Goal: Transaction & Acquisition: Purchase product/service

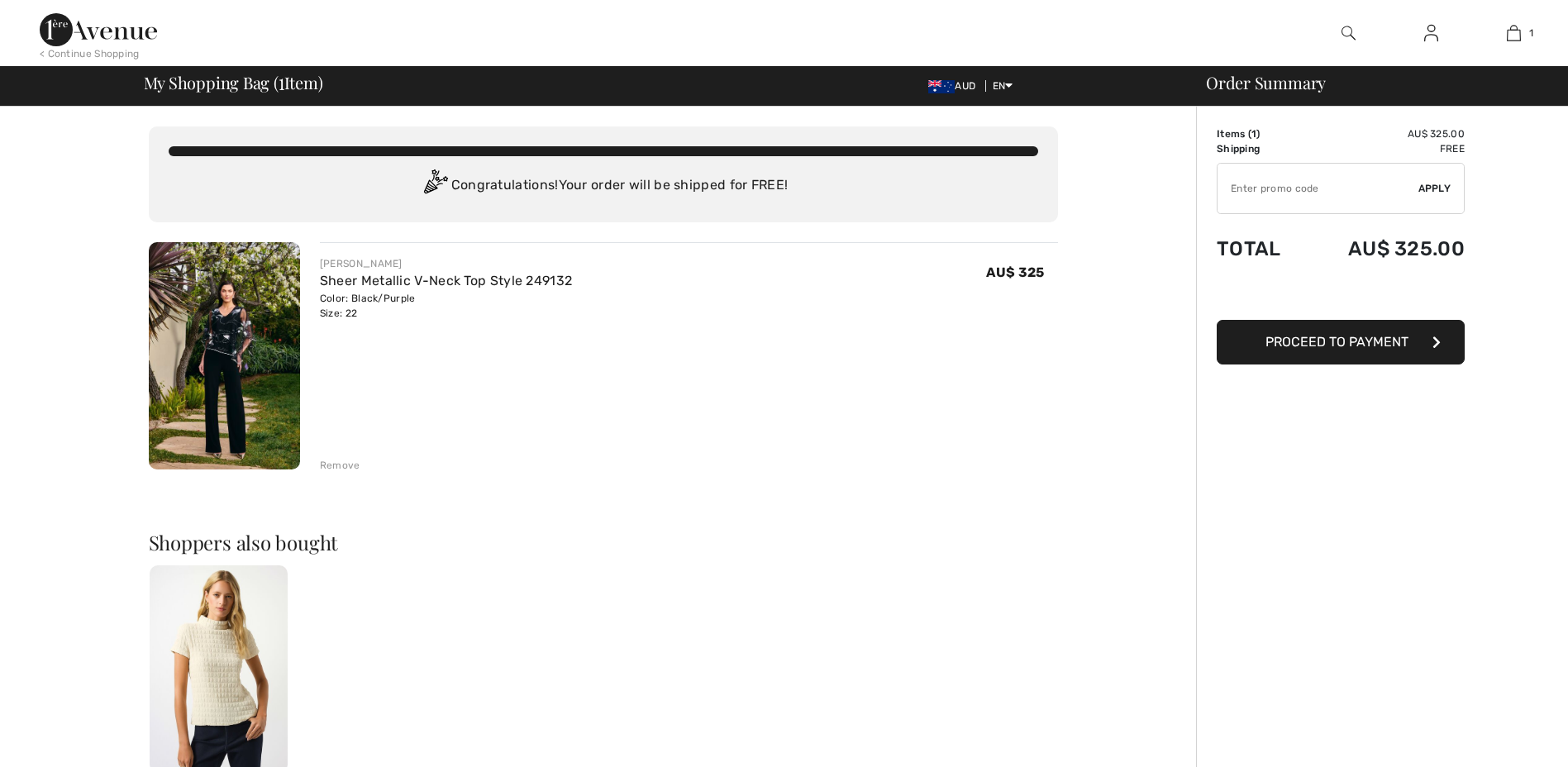
click at [1335, 341] on span "Proceed to Payment" at bounding box center [1338, 342] width 143 height 16
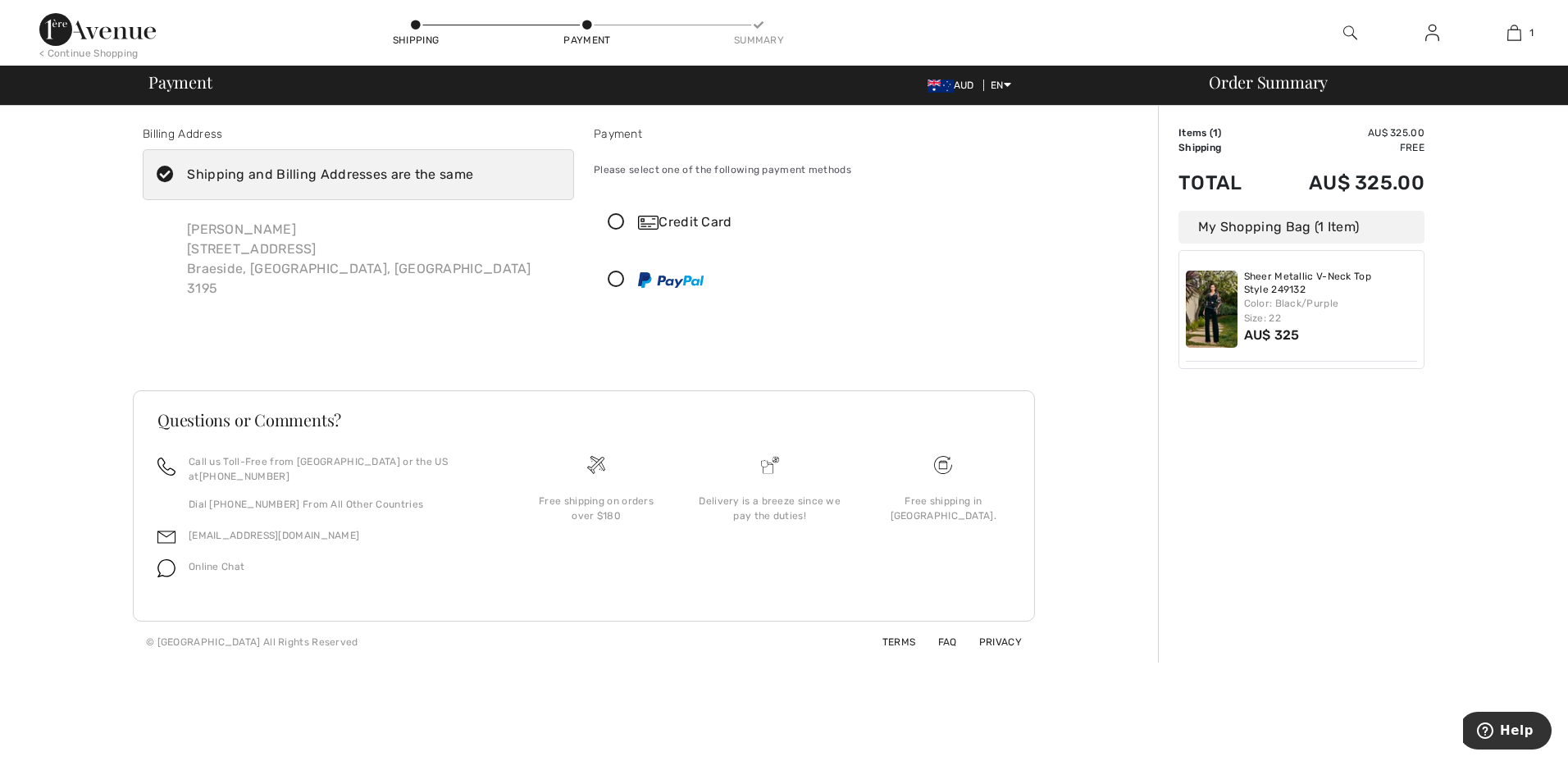
click at [622, 215] on icon at bounding box center [616, 222] width 44 height 18
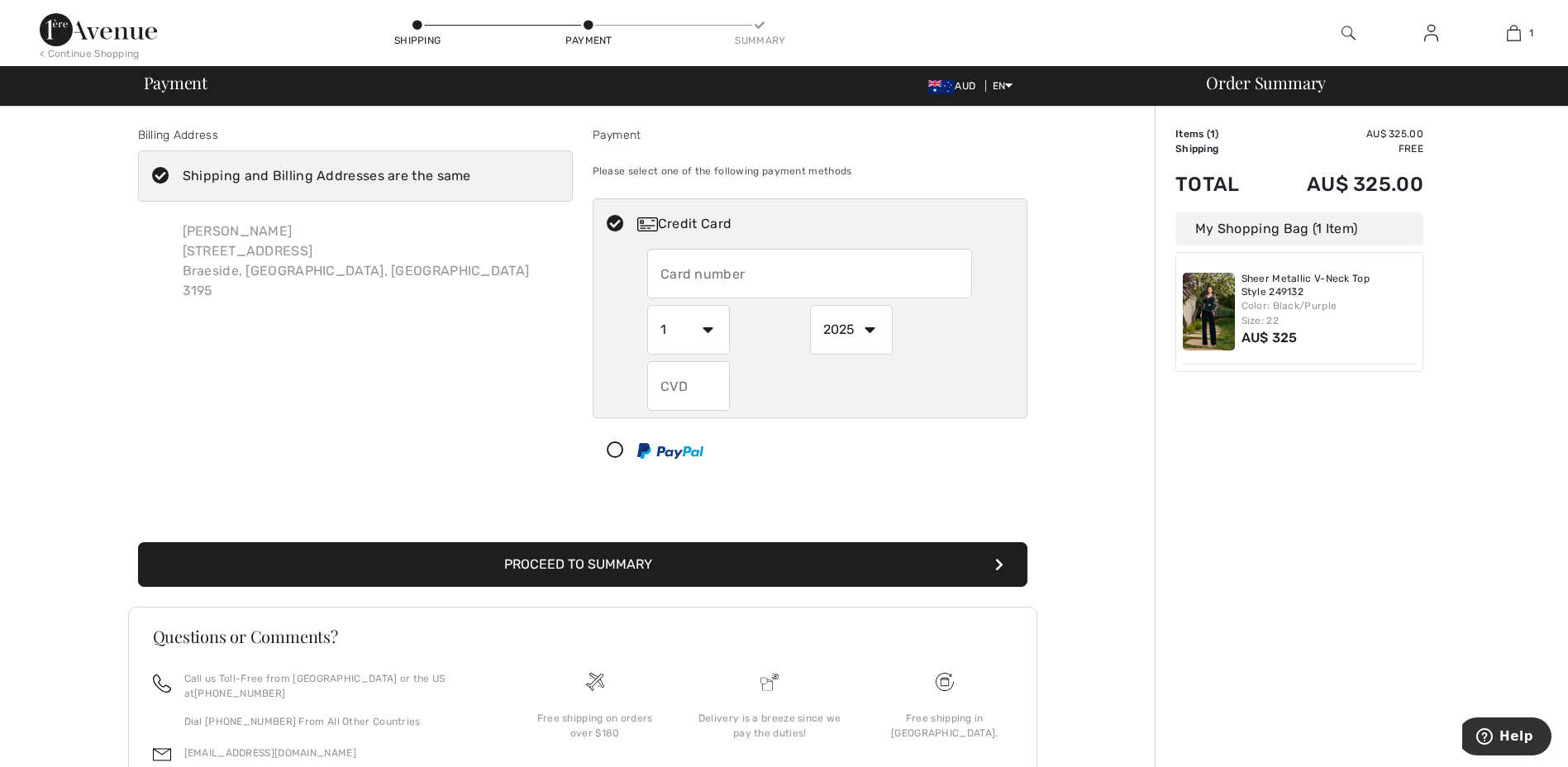
click at [747, 284] on input "text" at bounding box center [810, 274] width 325 height 49
type input "5163610243704309"
select select "3"
select select "2028"
click at [703, 388] on input "text" at bounding box center [689, 386] width 83 height 49
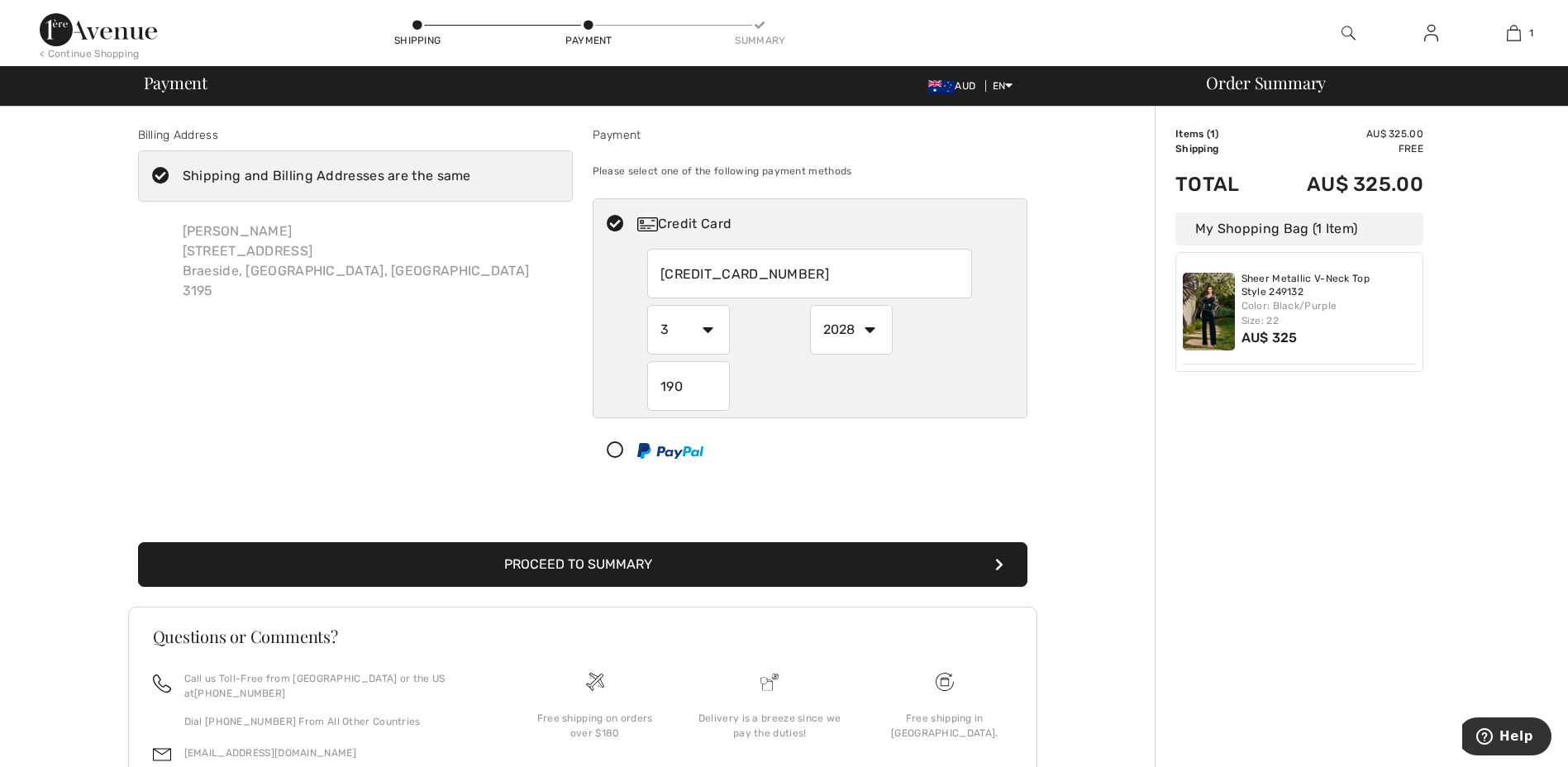
type input "190"
click at [554, 562] on button "Proceed to Summary" at bounding box center [583, 564] width 890 height 45
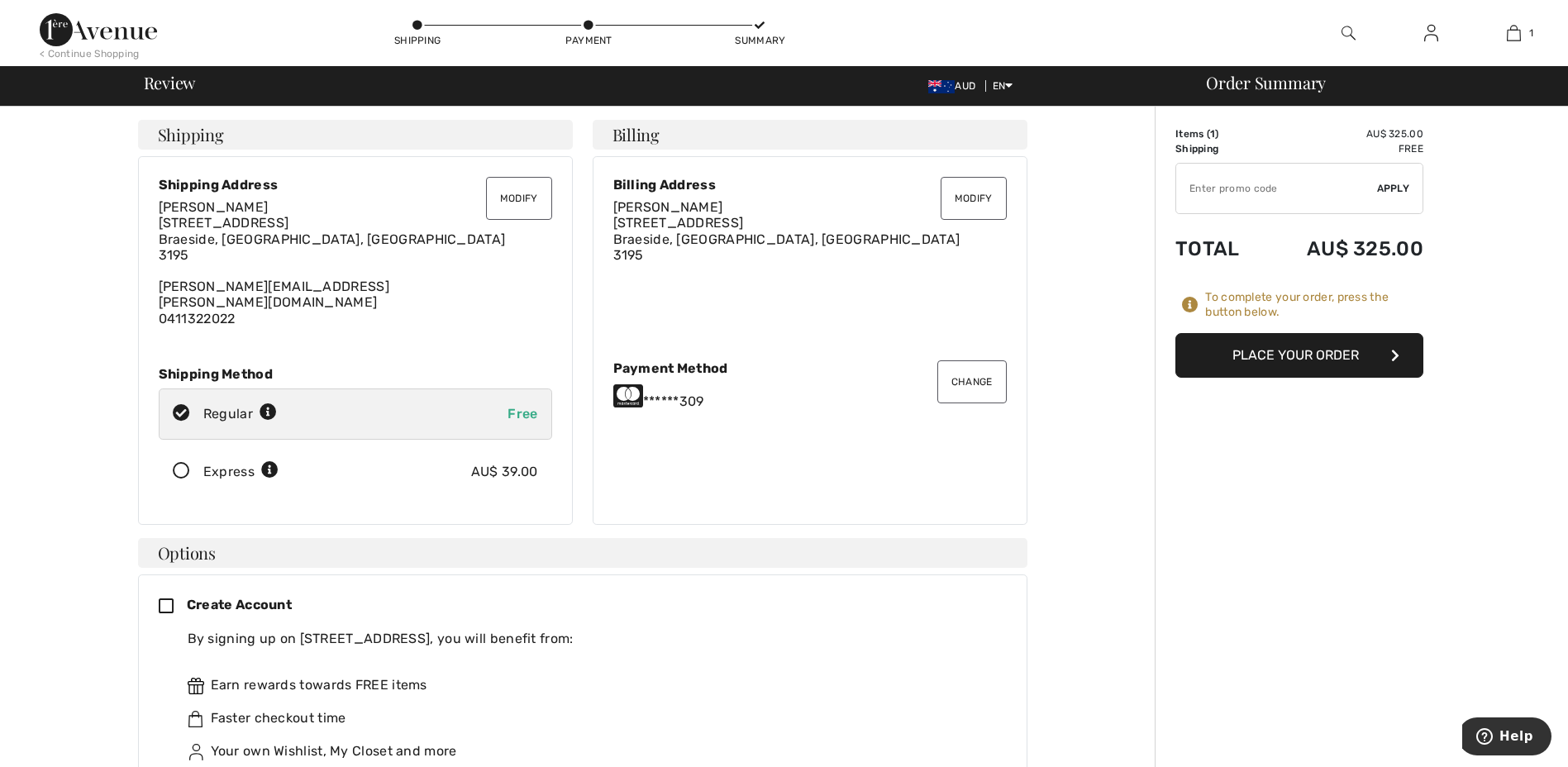
click at [1300, 355] on button "Place Your Order" at bounding box center [1300, 355] width 248 height 45
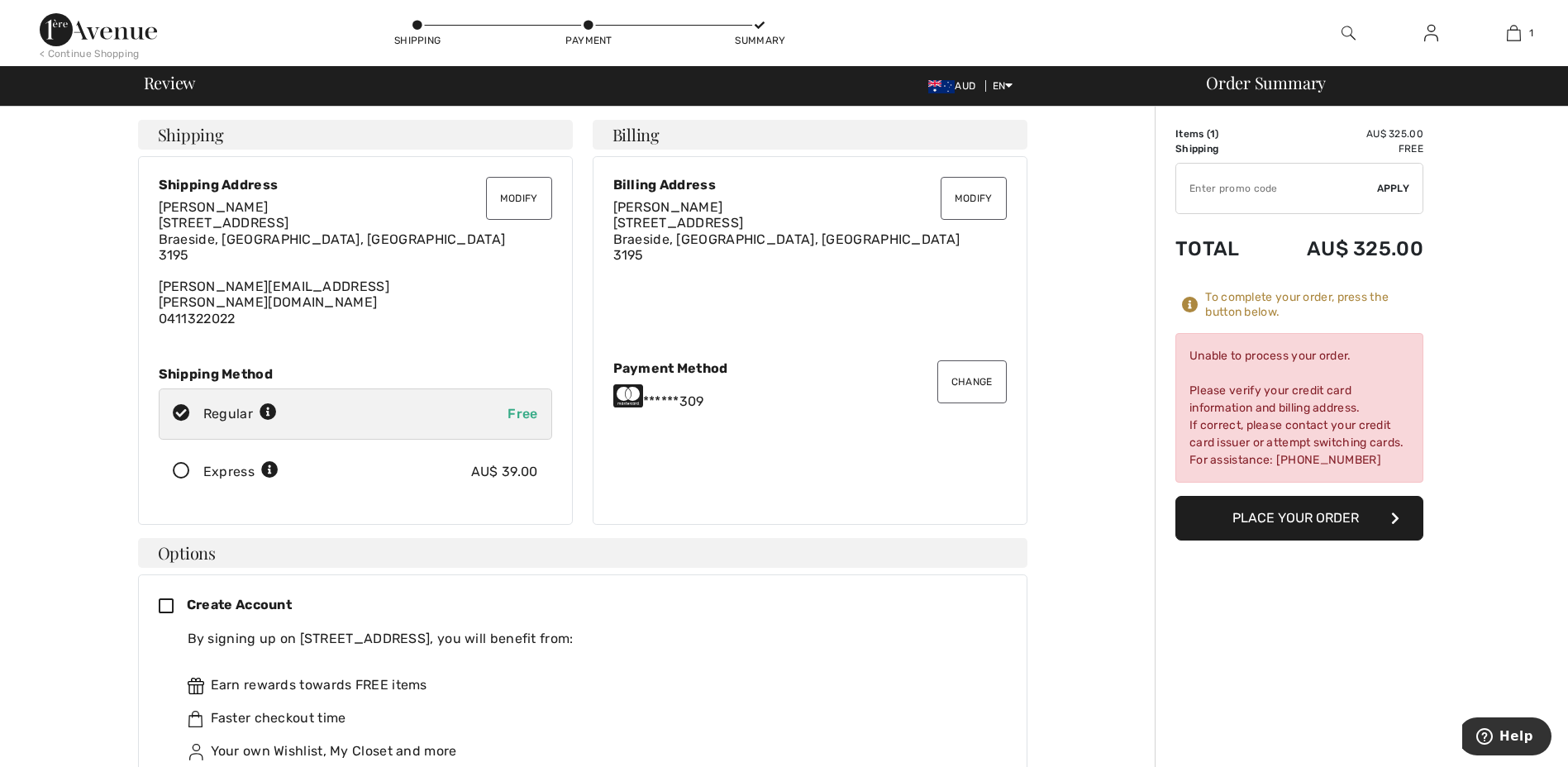
click at [1274, 521] on button "Place Your Order" at bounding box center [1300, 518] width 248 height 45
click at [675, 360] on div "Payment Method" at bounding box center [810, 368] width 394 height 16
click at [618, 392] on icon at bounding box center [629, 396] width 30 height 26
click at [1001, 379] on button "Change" at bounding box center [972, 381] width 70 height 43
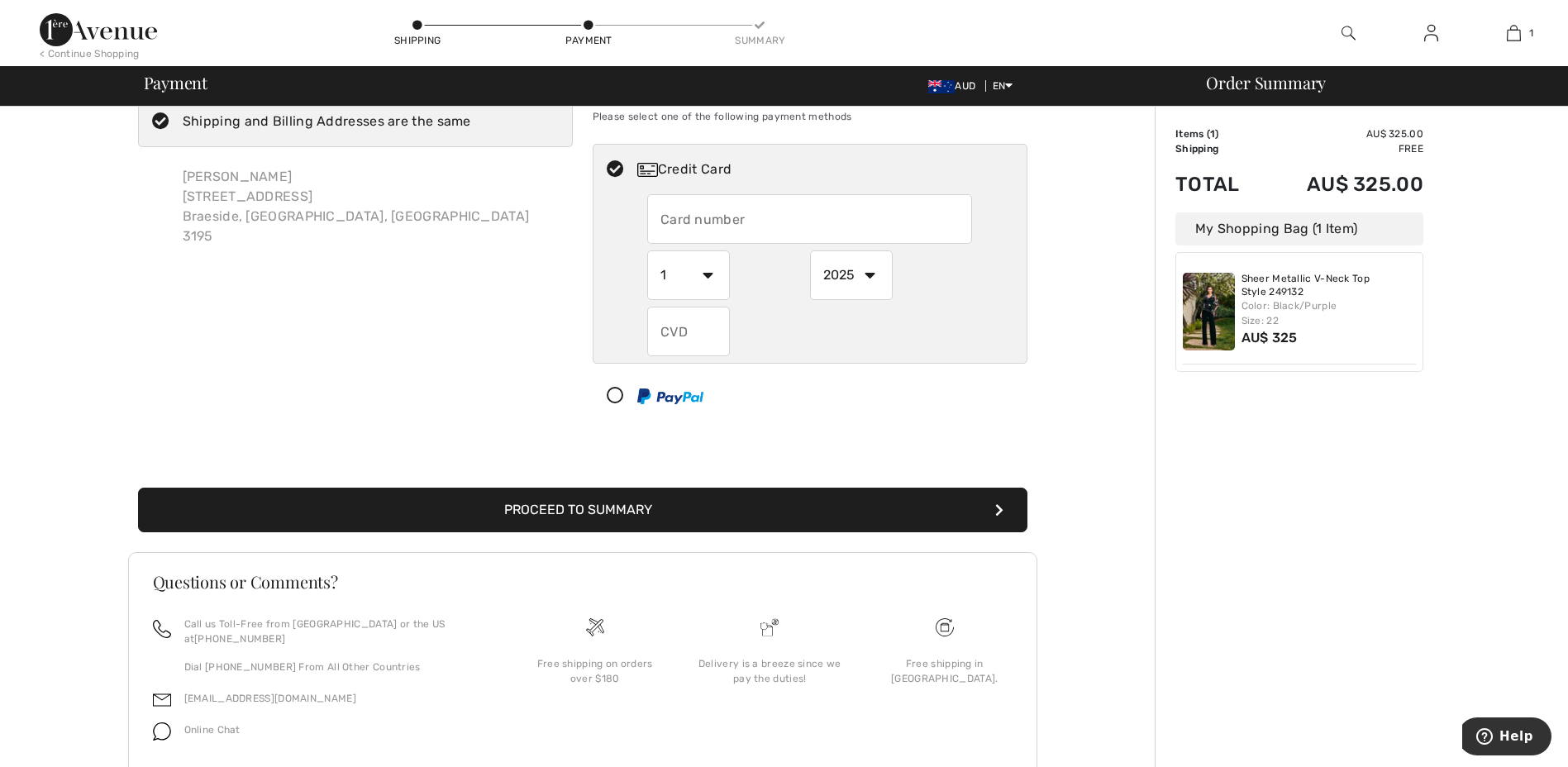
click at [725, 227] on input "text" at bounding box center [810, 219] width 325 height 49
radio input "true"
type input "[CREDIT_CARD_NUMBER]"
select select "3"
select select "2028"
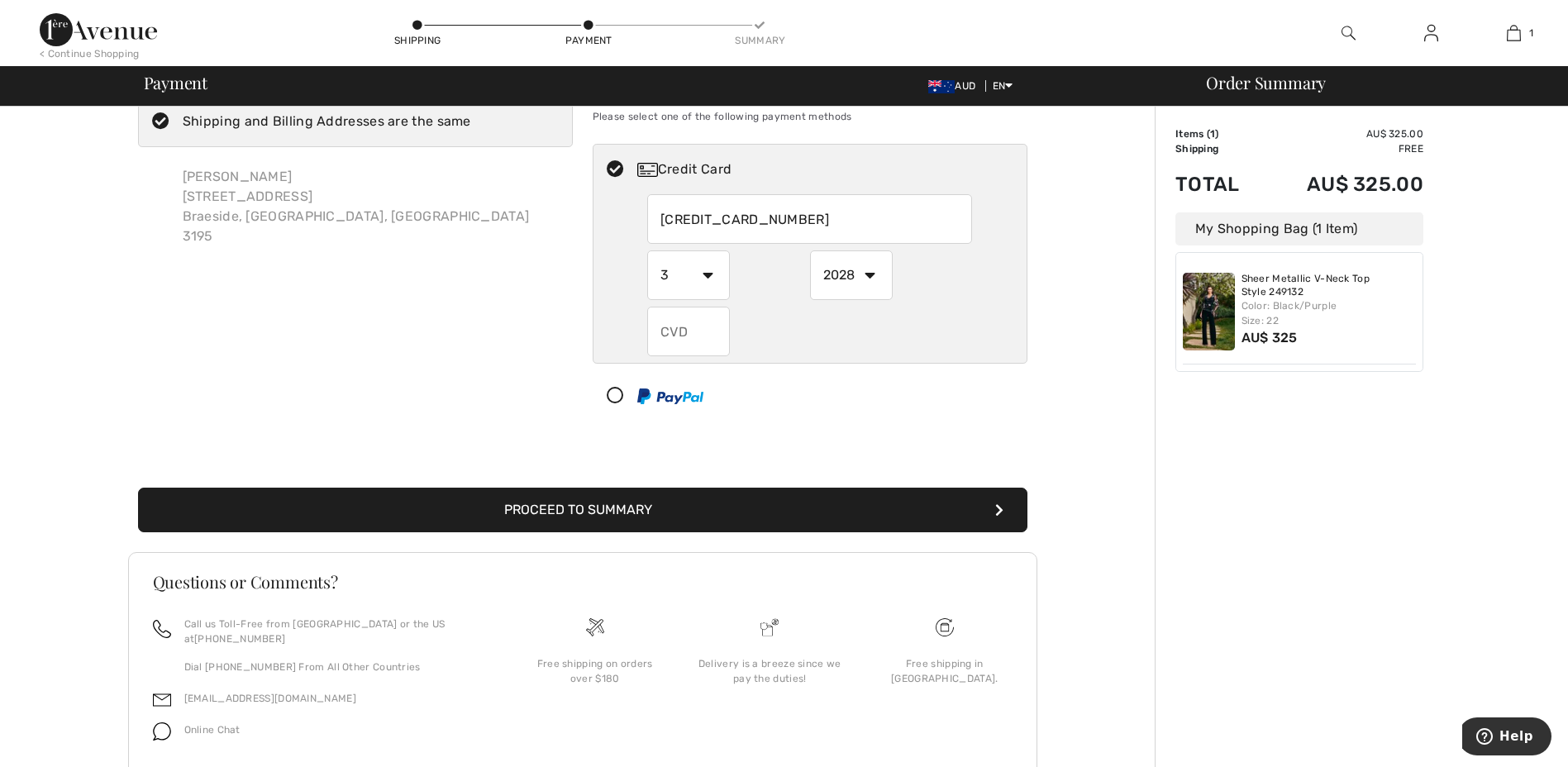
click at [697, 329] on input "text" at bounding box center [689, 331] width 83 height 49
radio input "true"
type input "190"
click at [579, 513] on button "Proceed to Summary" at bounding box center [583, 510] width 890 height 45
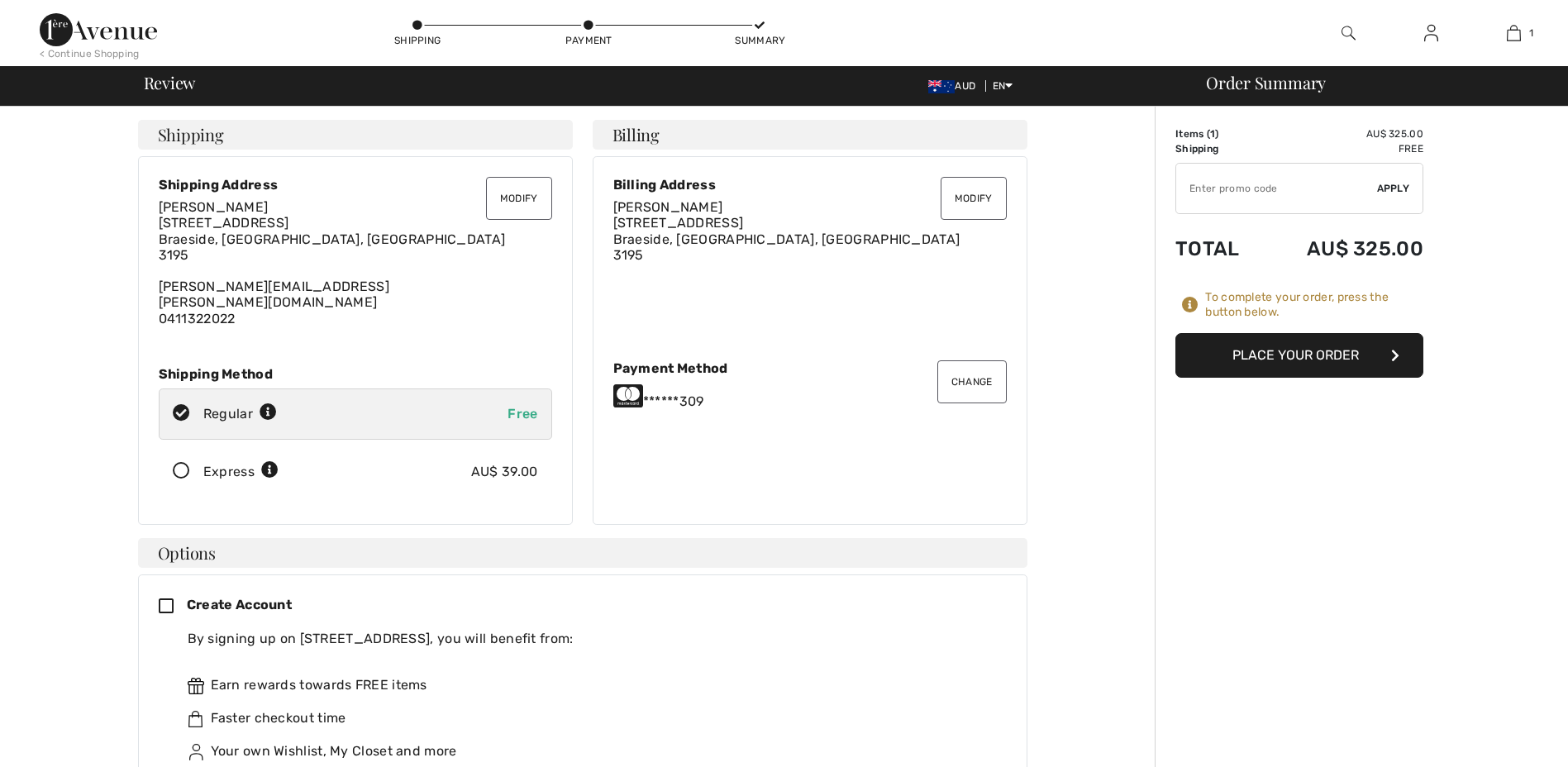
click at [1306, 349] on button "Place Your Order" at bounding box center [1300, 355] width 248 height 45
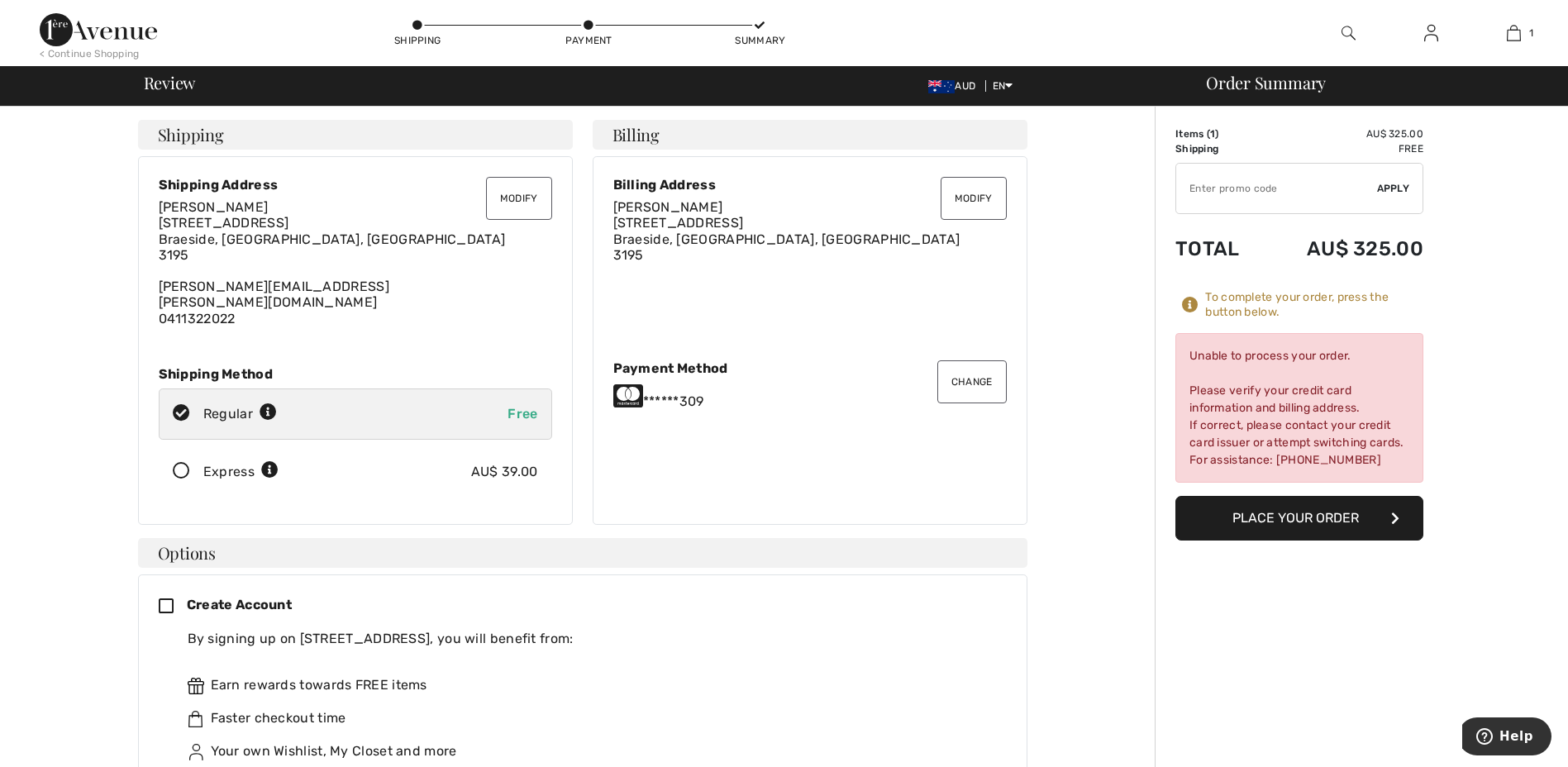
click at [182, 405] on icon at bounding box center [182, 414] width 44 height 18
radio input "true"
click at [959, 189] on button "Modify" at bounding box center [974, 198] width 66 height 43
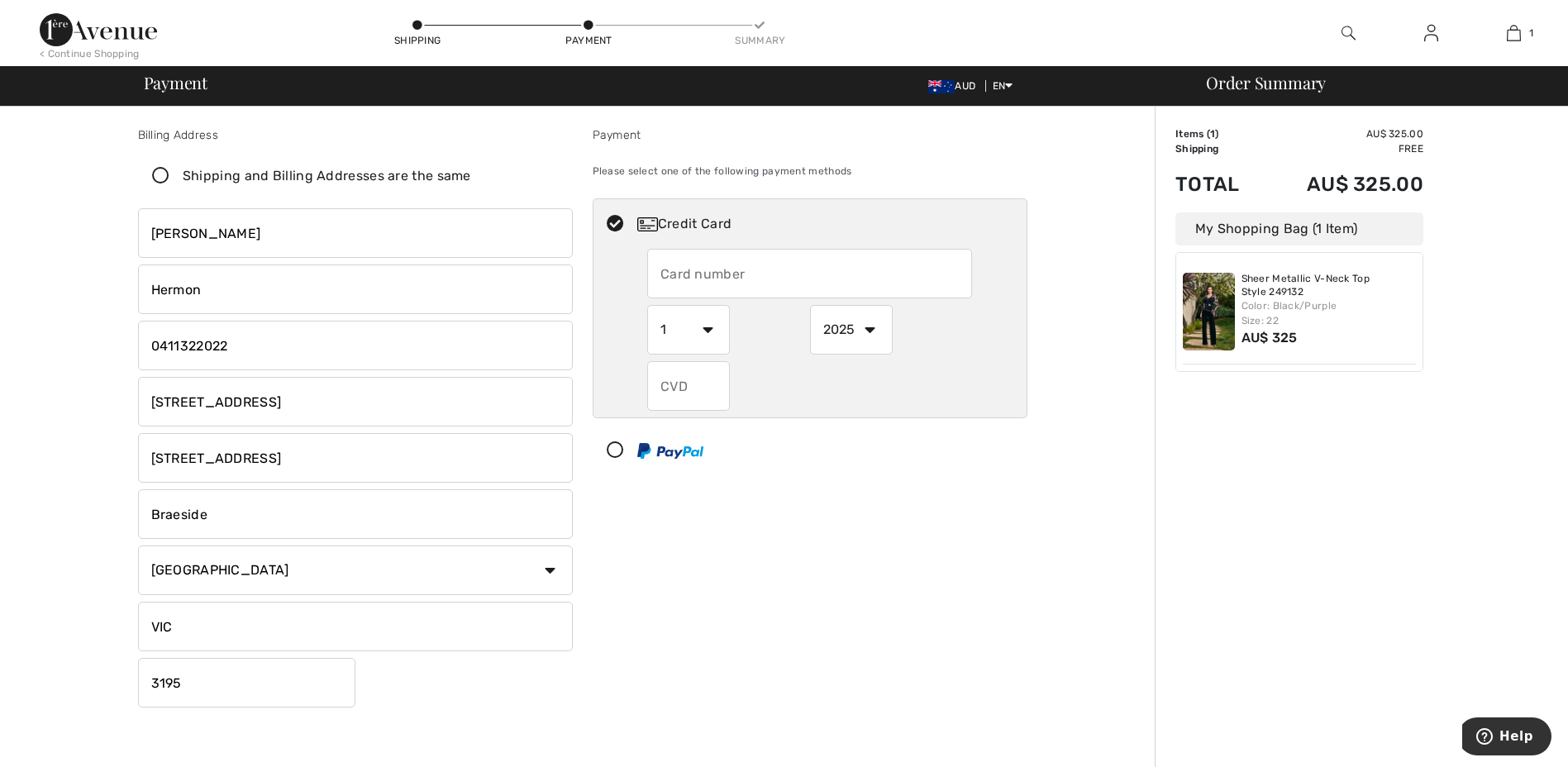
drag, startPoint x: 260, startPoint y: 411, endPoint x: 22, endPoint y: 376, distance: 240.6
click at [24, 378] on div "Billing Address Shipping and Billing Addresses are the same Elaine Hermon 1B Ma…" at bounding box center [582, 610] width 1145 height 1006
type input "50 Sutherland Ave, ASPENDALE GARDENS, VIC, 3195"
click at [162, 176] on icon at bounding box center [161, 177] width 44 height 18
click at [471, 176] on input "Shipping and Billing Addresses are the same" at bounding box center [477, 176] width 11 height 49
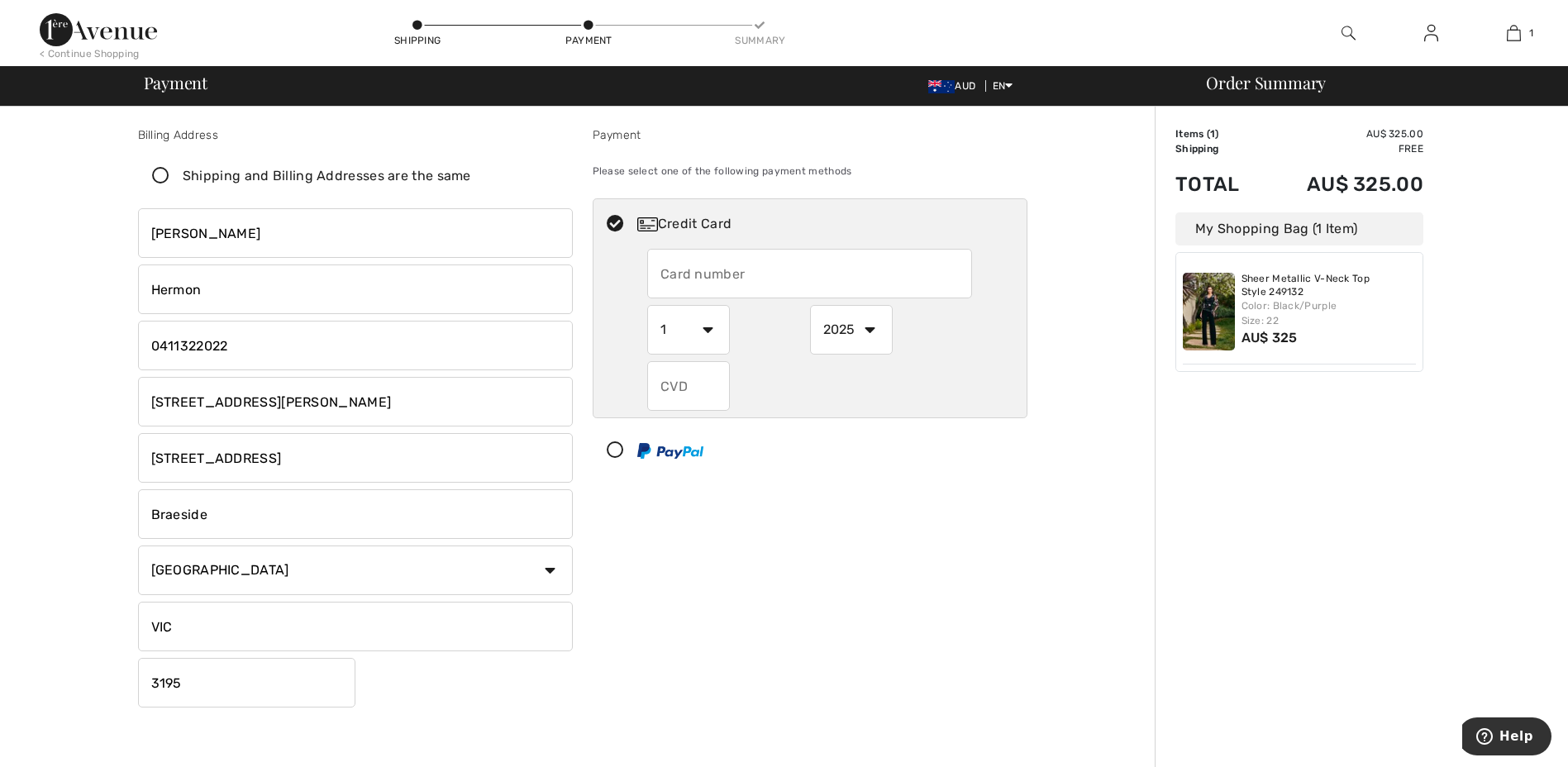
checkbox input "true"
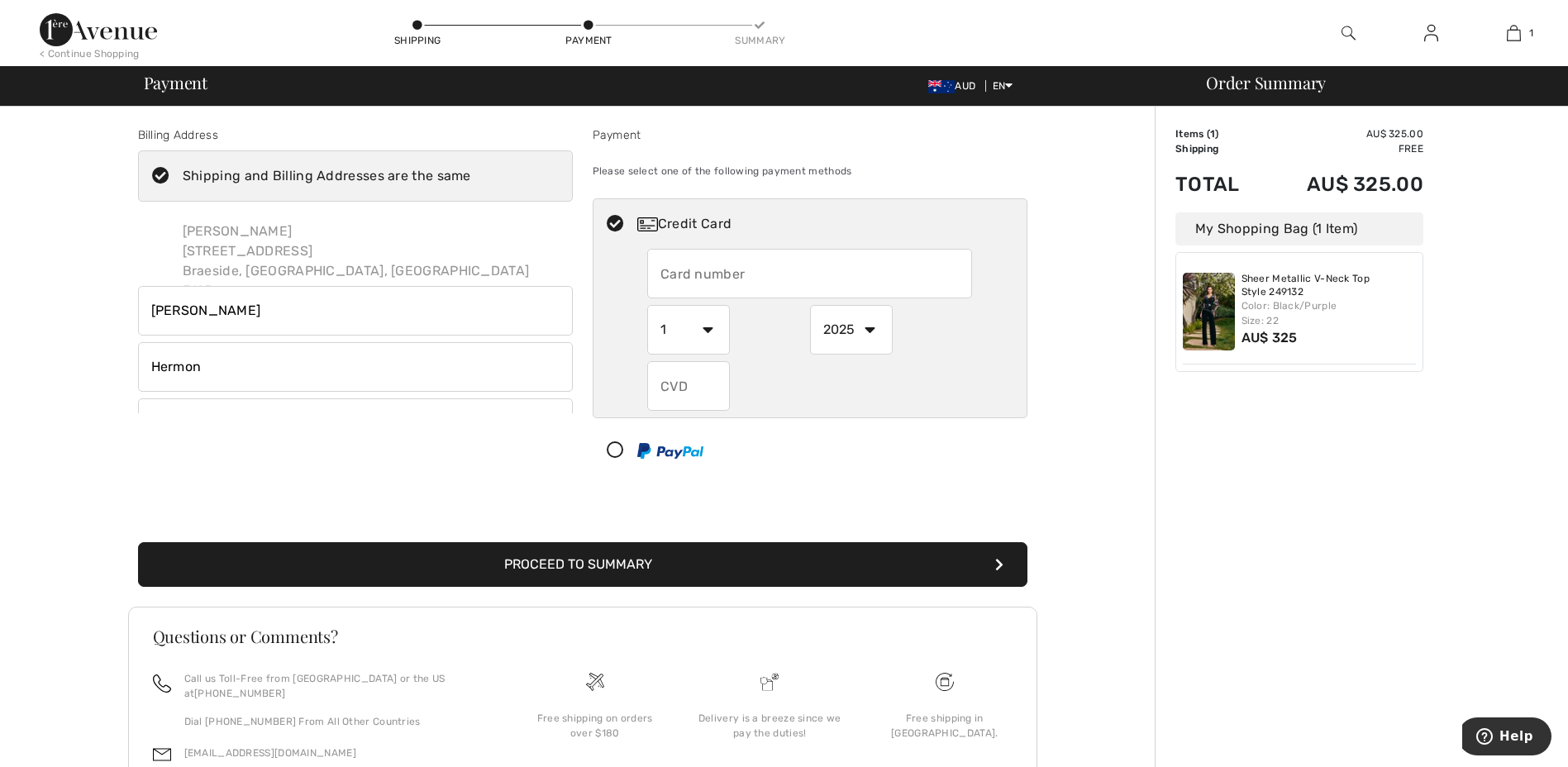
type input "1B Macbeth St"
click at [160, 177] on icon at bounding box center [161, 177] width 44 height 18
click at [471, 177] on input "Shipping and Billing Addresses are the same" at bounding box center [477, 176] width 11 height 49
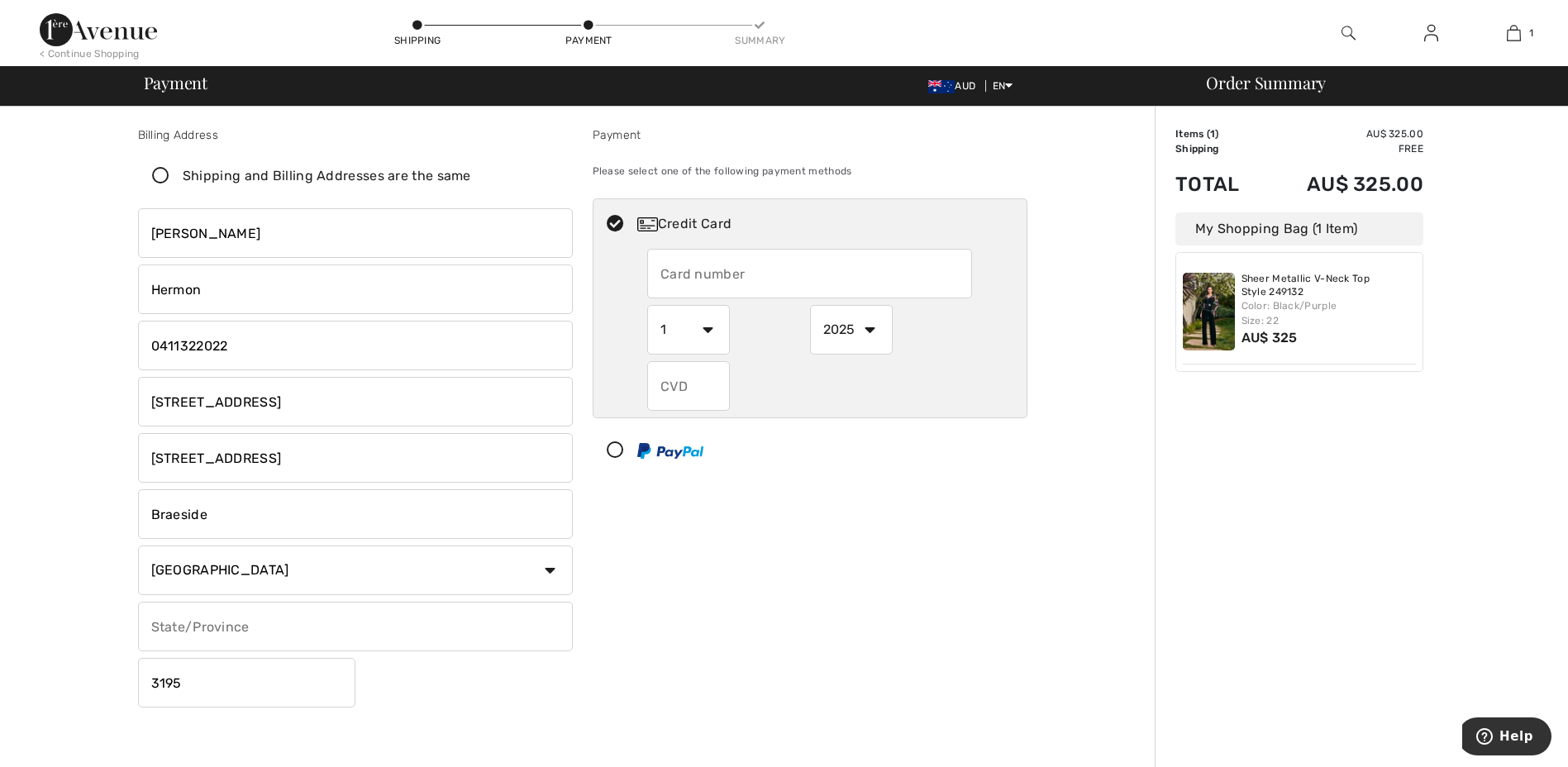
checkbox input "false"
drag, startPoint x: 319, startPoint y: 407, endPoint x: 244, endPoint y: 387, distance: 77.6
click at [255, 385] on input "[STREET_ADDRESS]" at bounding box center [355, 402] width 435 height 49
drag, startPoint x: 233, startPoint y: 390, endPoint x: 139, endPoint y: 397, distance: 94.3
click at [139, 397] on input "1B Macbeth St" at bounding box center [355, 402] width 435 height 49
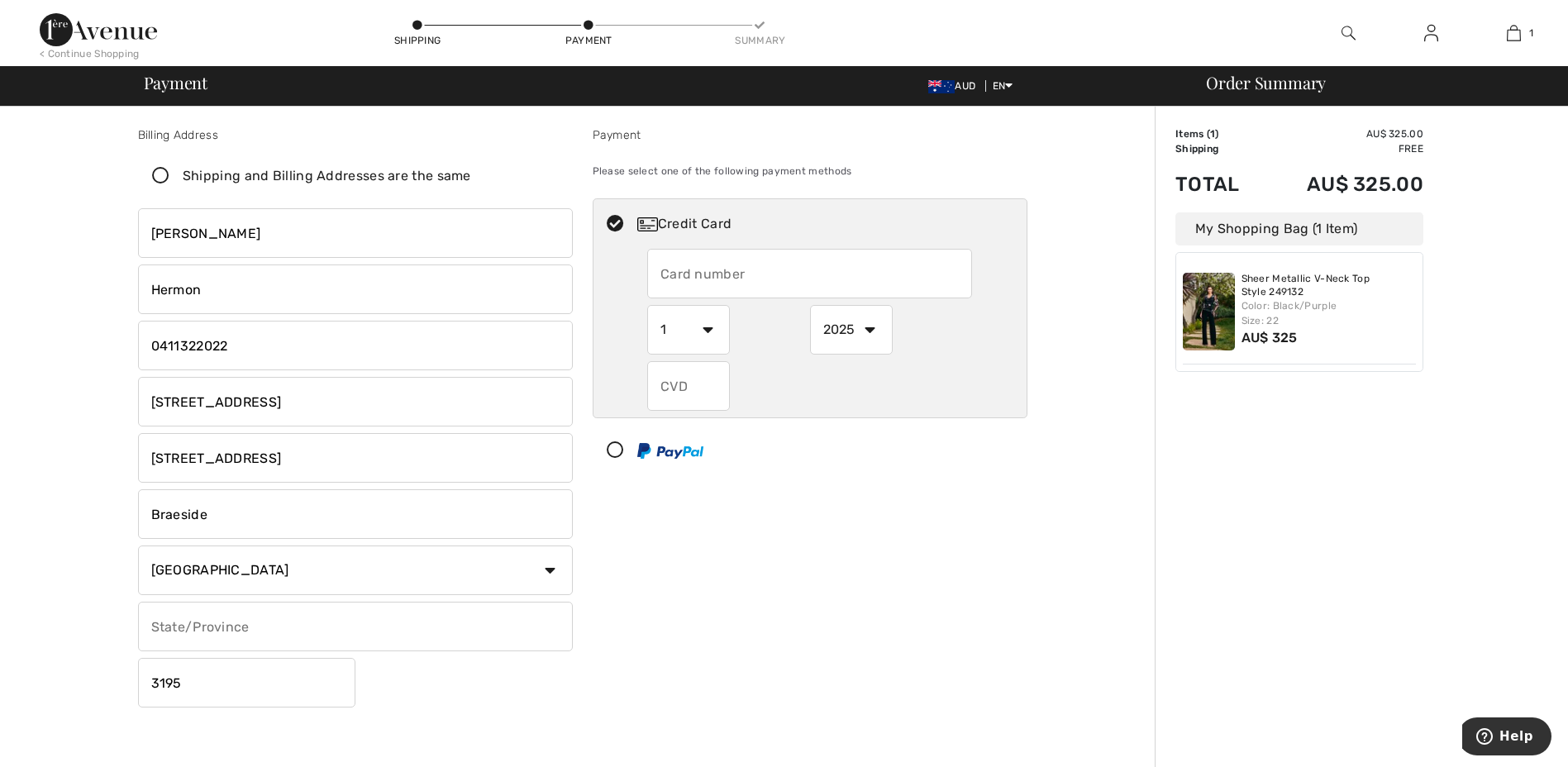
type input "50 sutherlad ave"
drag, startPoint x: 281, startPoint y: 463, endPoint x: 0, endPoint y: 427, distance: 283.3
click at [6, 425] on div "Billing Address Shipping and Billing Addresses are the same Elaine Hermon 1B Ma…" at bounding box center [784, 610] width 1568 height 1006
click at [218, 530] on input "Braeside" at bounding box center [355, 514] width 435 height 49
drag, startPoint x: 221, startPoint y: 524, endPoint x: 49, endPoint y: 507, distance: 172.8
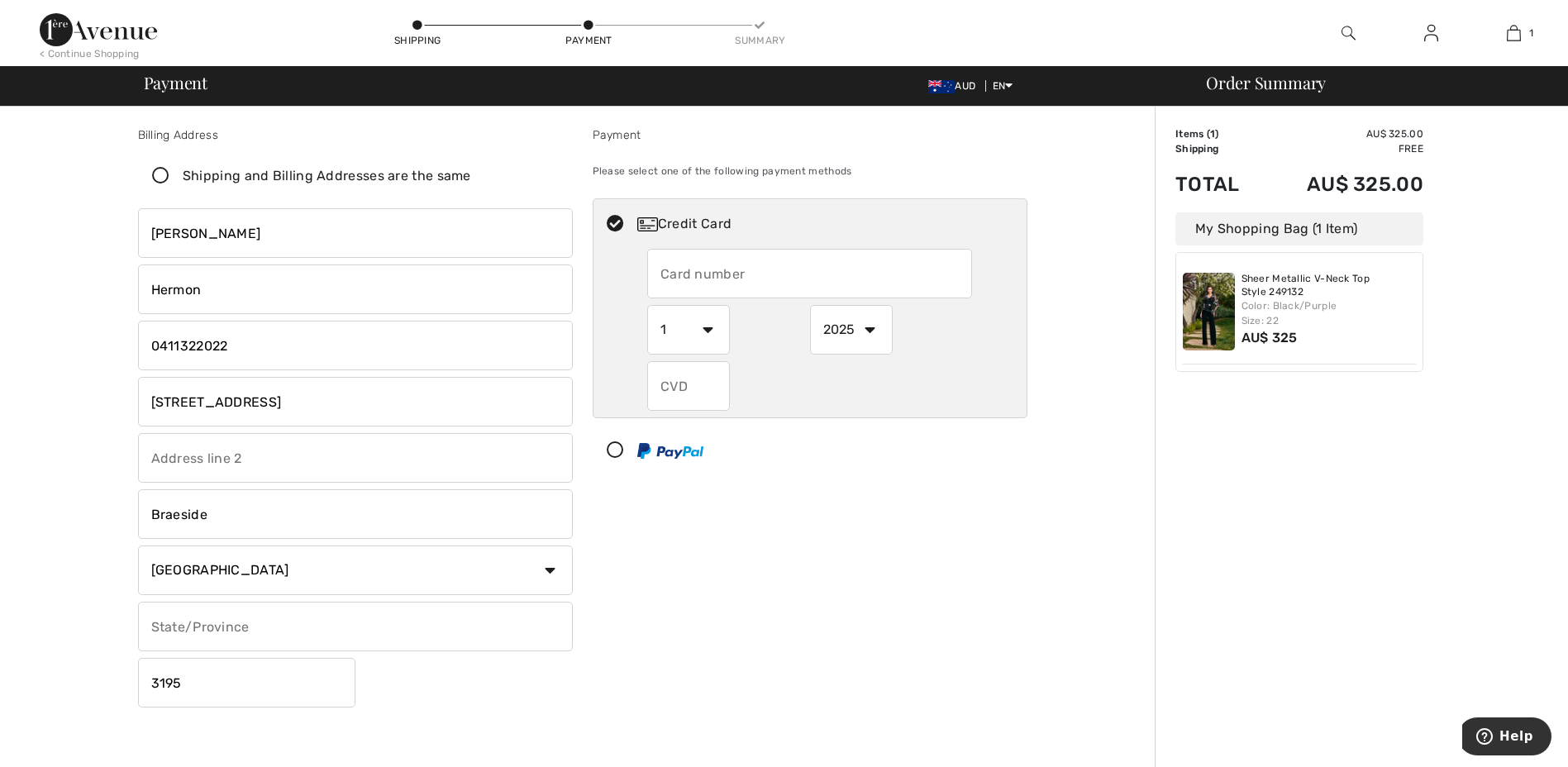
click at [49, 507] on div "Billing Address Shipping and Billing Addresses are the same Elaine Hermon 1B Ma…" at bounding box center [582, 610] width 1145 height 1006
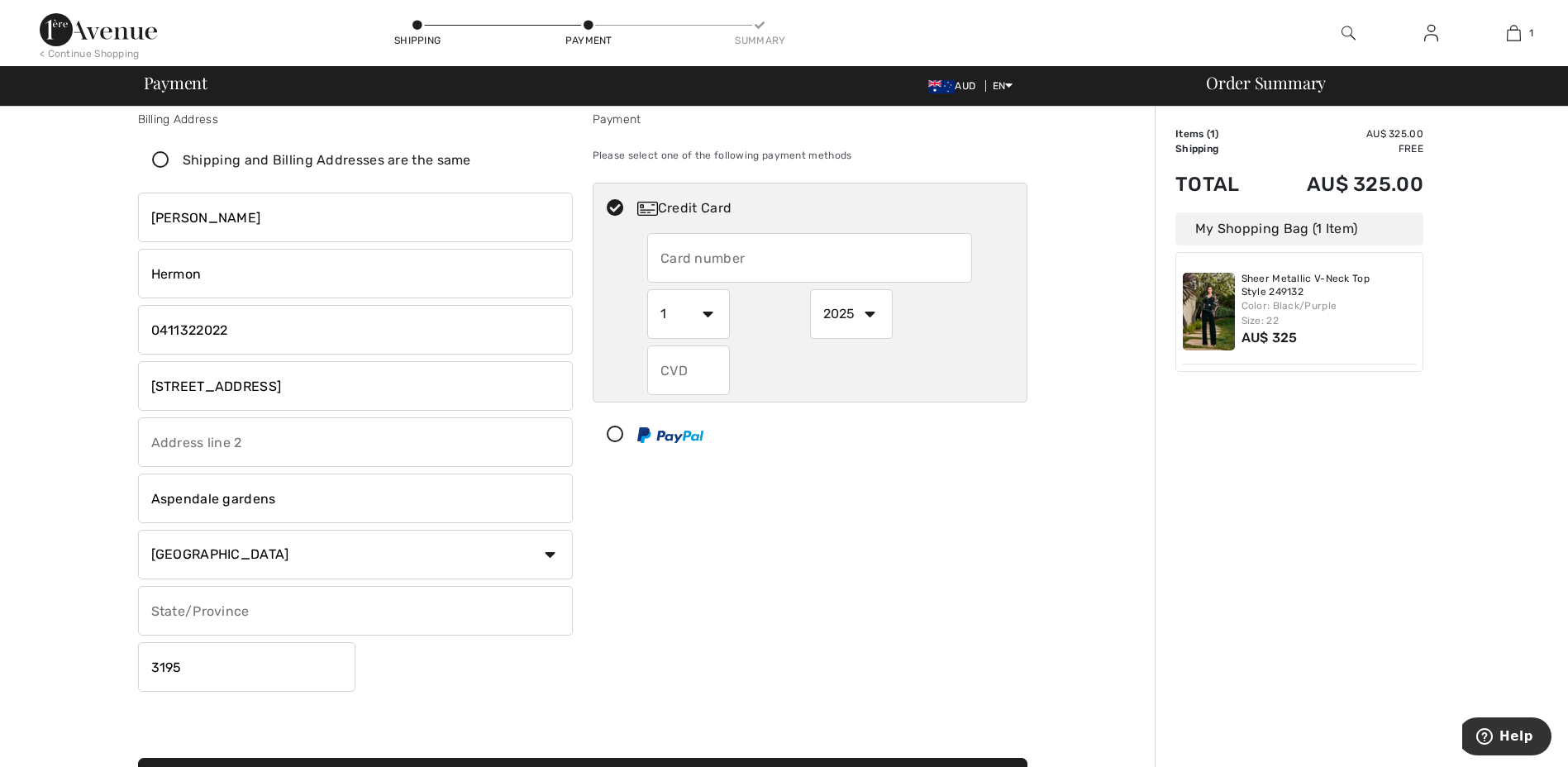
scroll to position [20, 0]
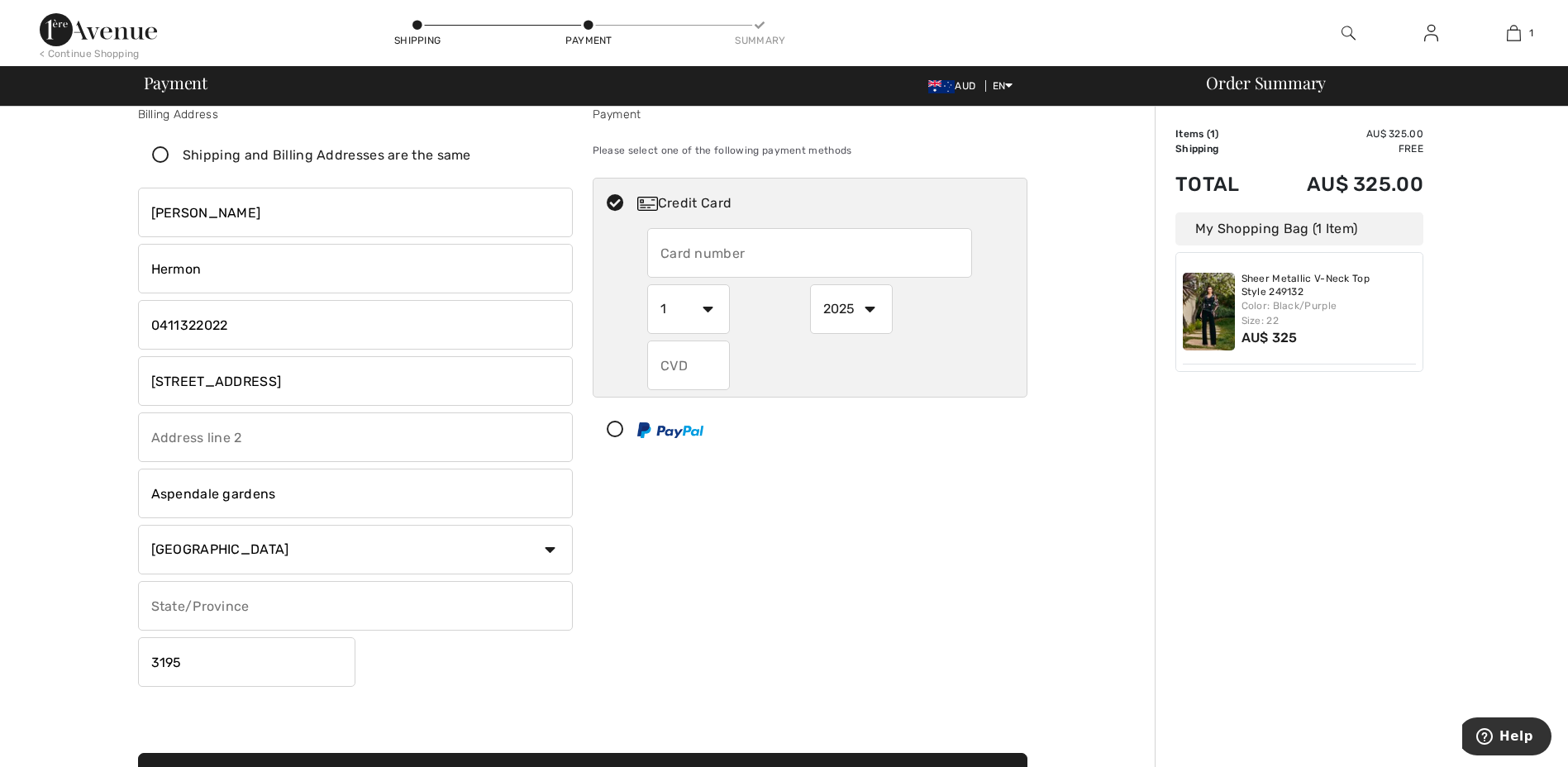
type input "Aspendale gardens"
click at [207, 622] on input "text" at bounding box center [355, 605] width 435 height 49
type input "Victoria"
click at [774, 244] on input "text" at bounding box center [810, 252] width 325 height 49
radio input "true"
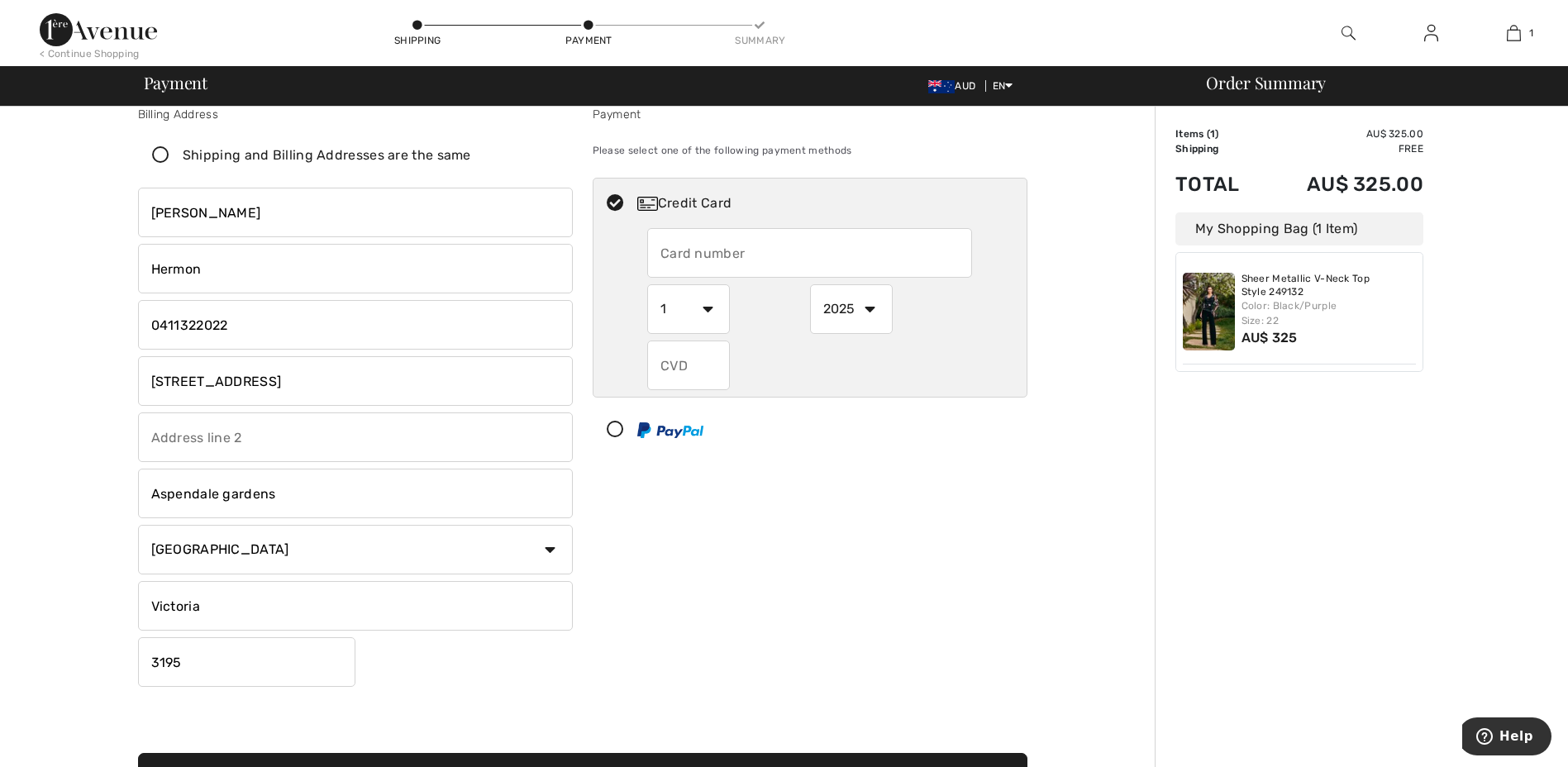
type input "5163610243704309"
select select "3"
select select "2028"
click at [697, 372] on input "text" at bounding box center [689, 365] width 83 height 49
radio input "true"
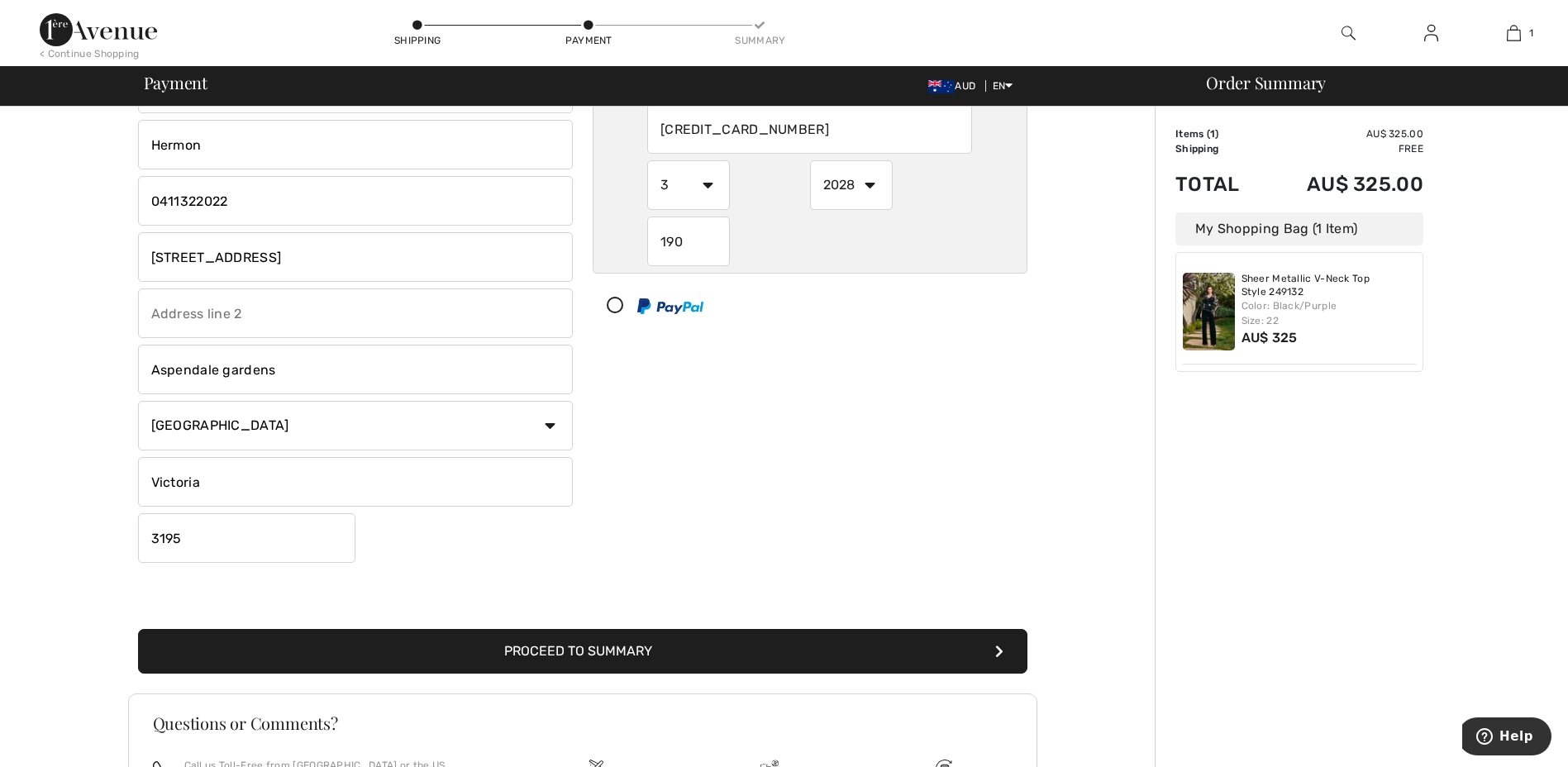
scroll to position [207, 0]
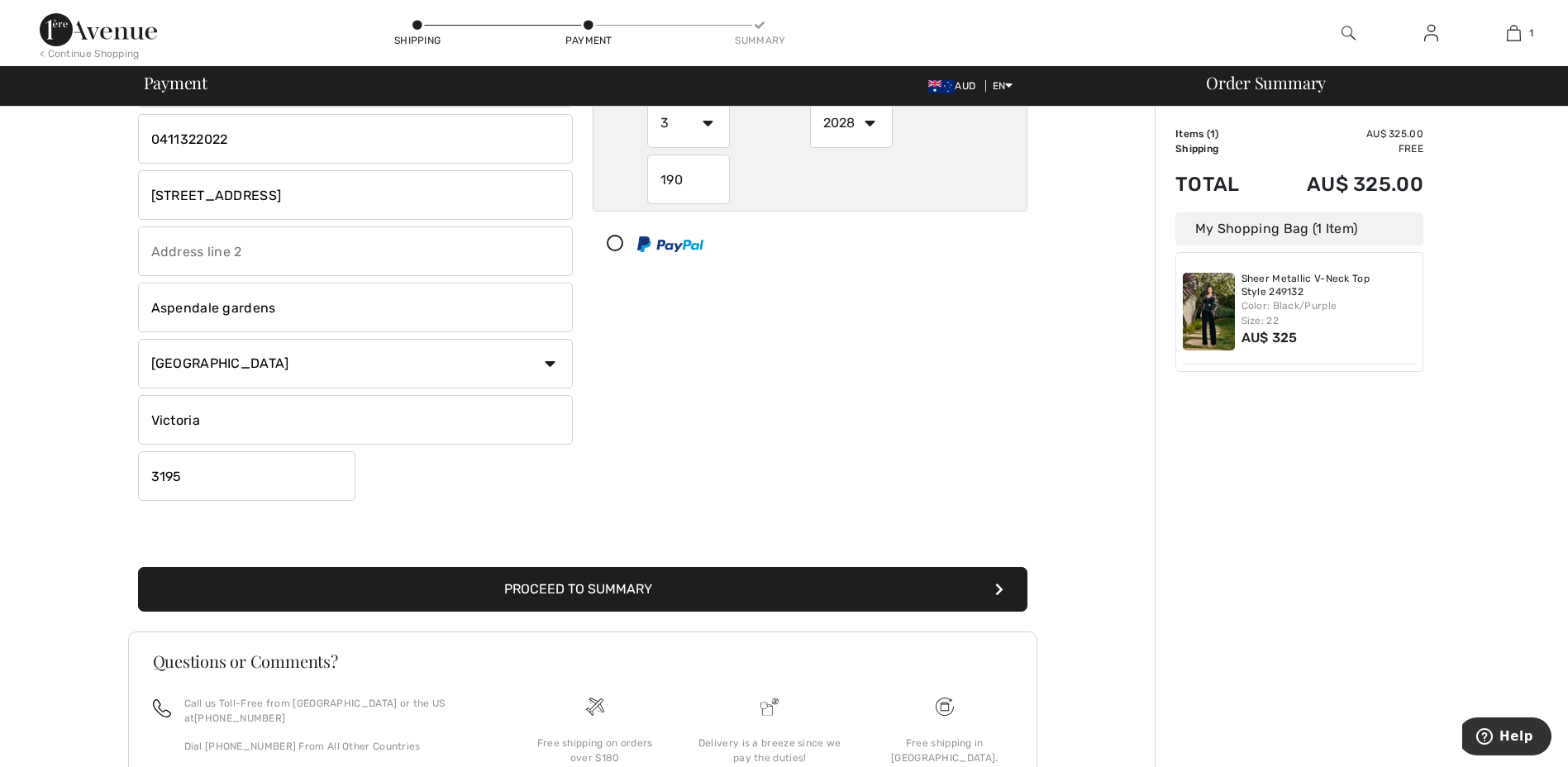
type input "190"
click at [582, 592] on button "Proceed to Summary" at bounding box center [583, 589] width 890 height 45
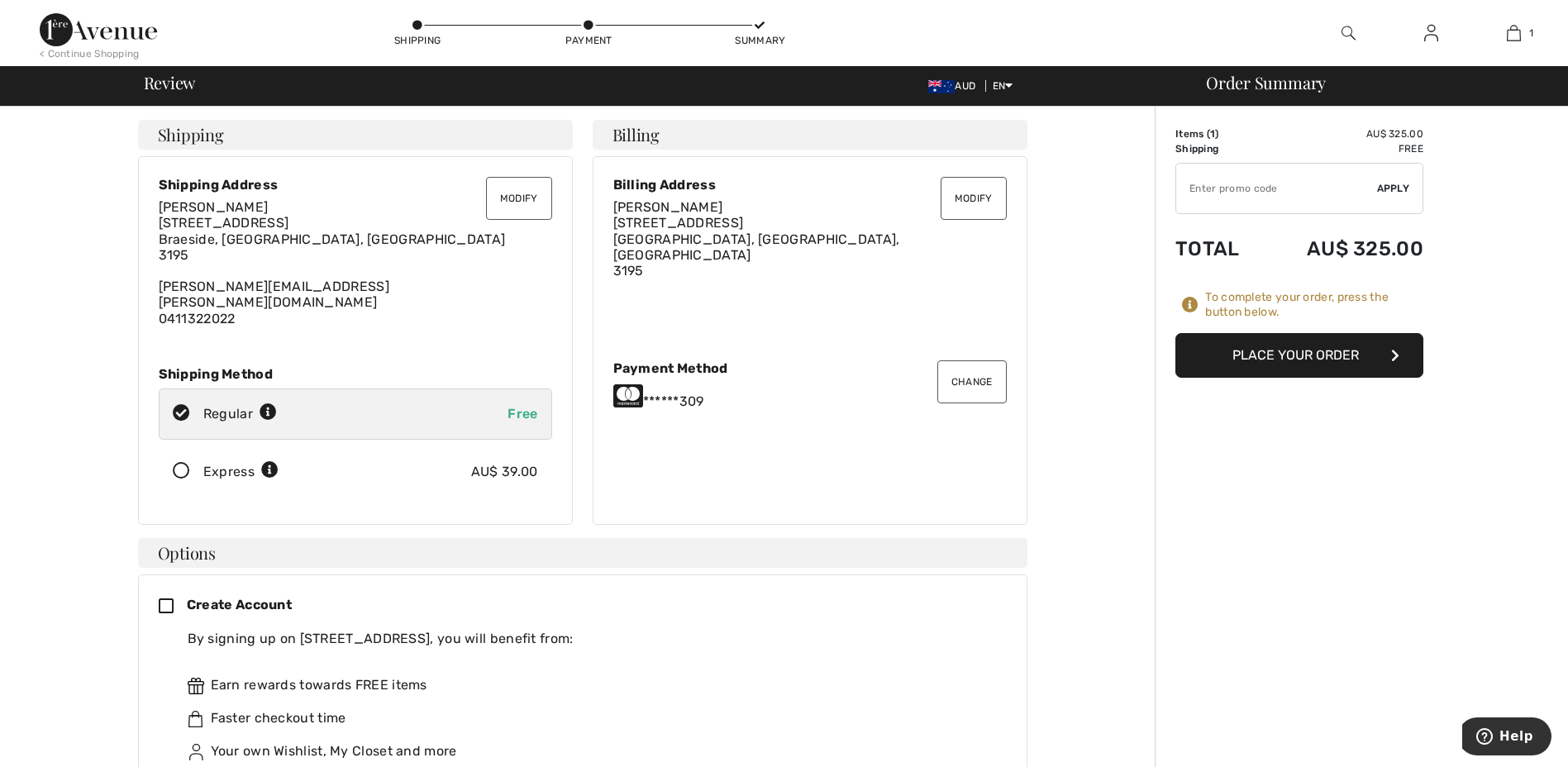
click at [1272, 351] on button "Place Your Order" at bounding box center [1300, 355] width 248 height 45
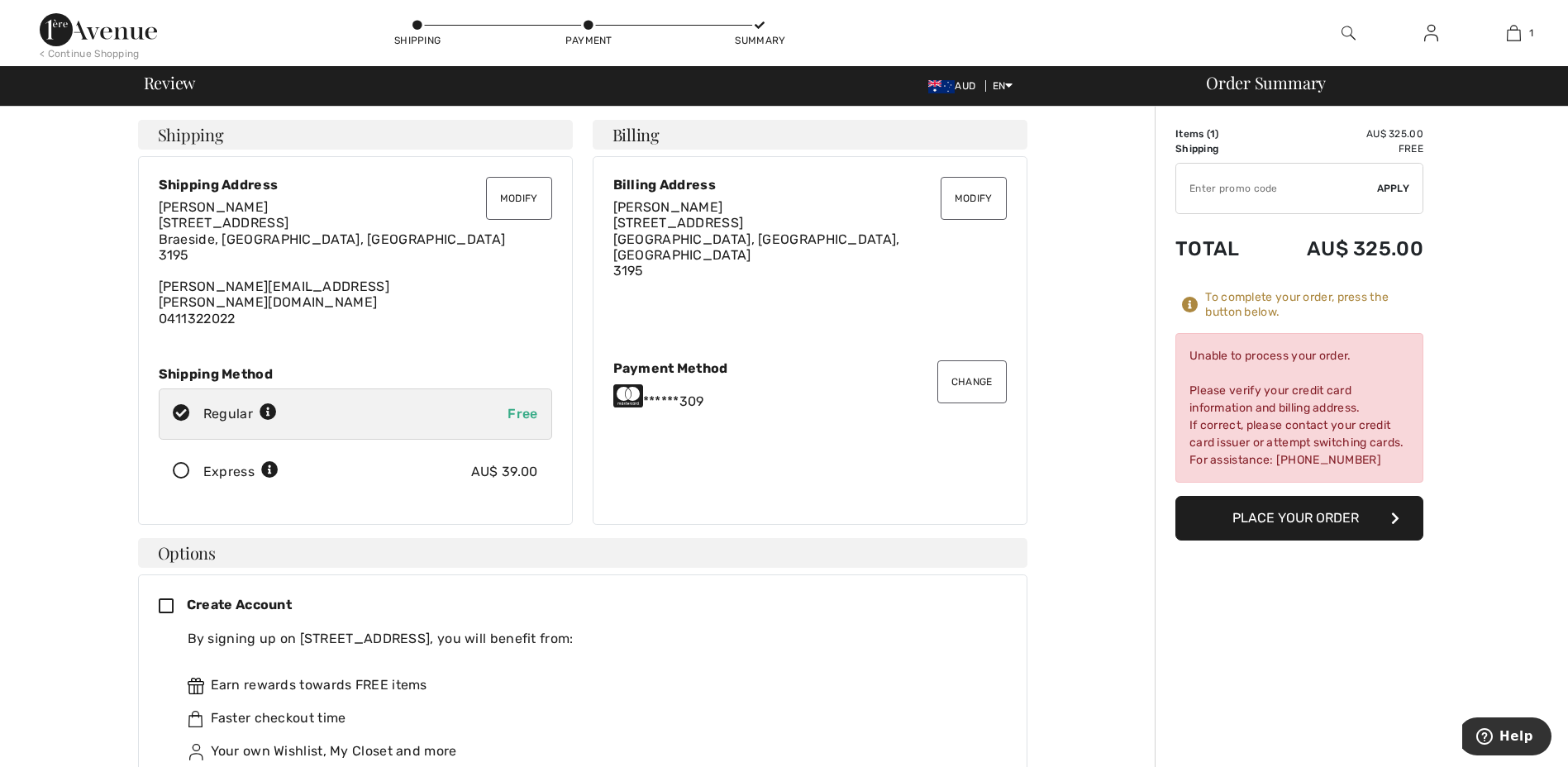
click at [1336, 516] on button "Place Your Order" at bounding box center [1300, 518] width 248 height 45
click at [518, 191] on button "Modify" at bounding box center [519, 198] width 66 height 43
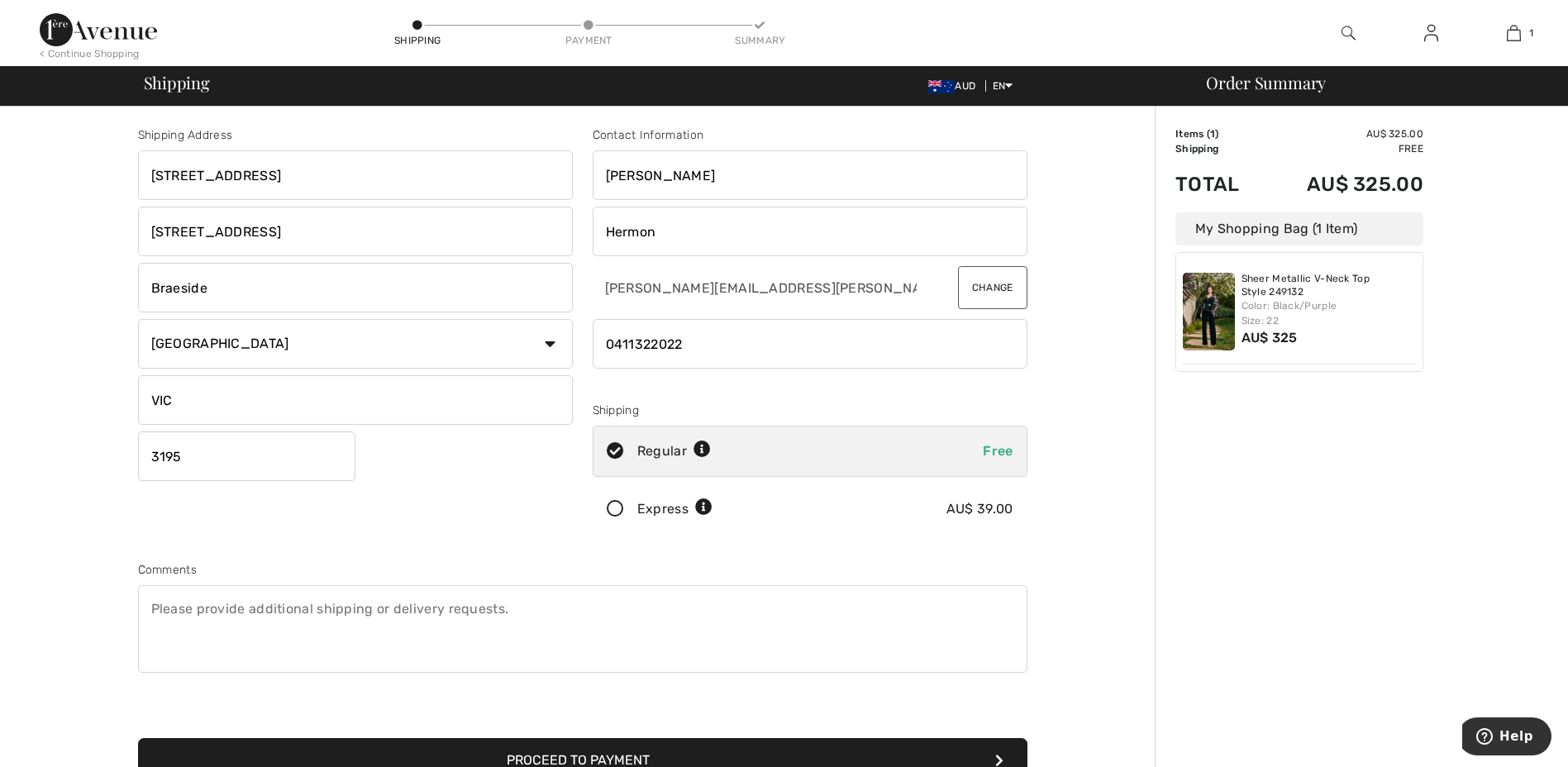
drag, startPoint x: 298, startPoint y: 238, endPoint x: -288, endPoint y: 200, distance: 587.2
click at [0, 200] on html "We value your privacy We use cookies to enhance your browsing experience, serve…" at bounding box center [784, 383] width 1568 height 767
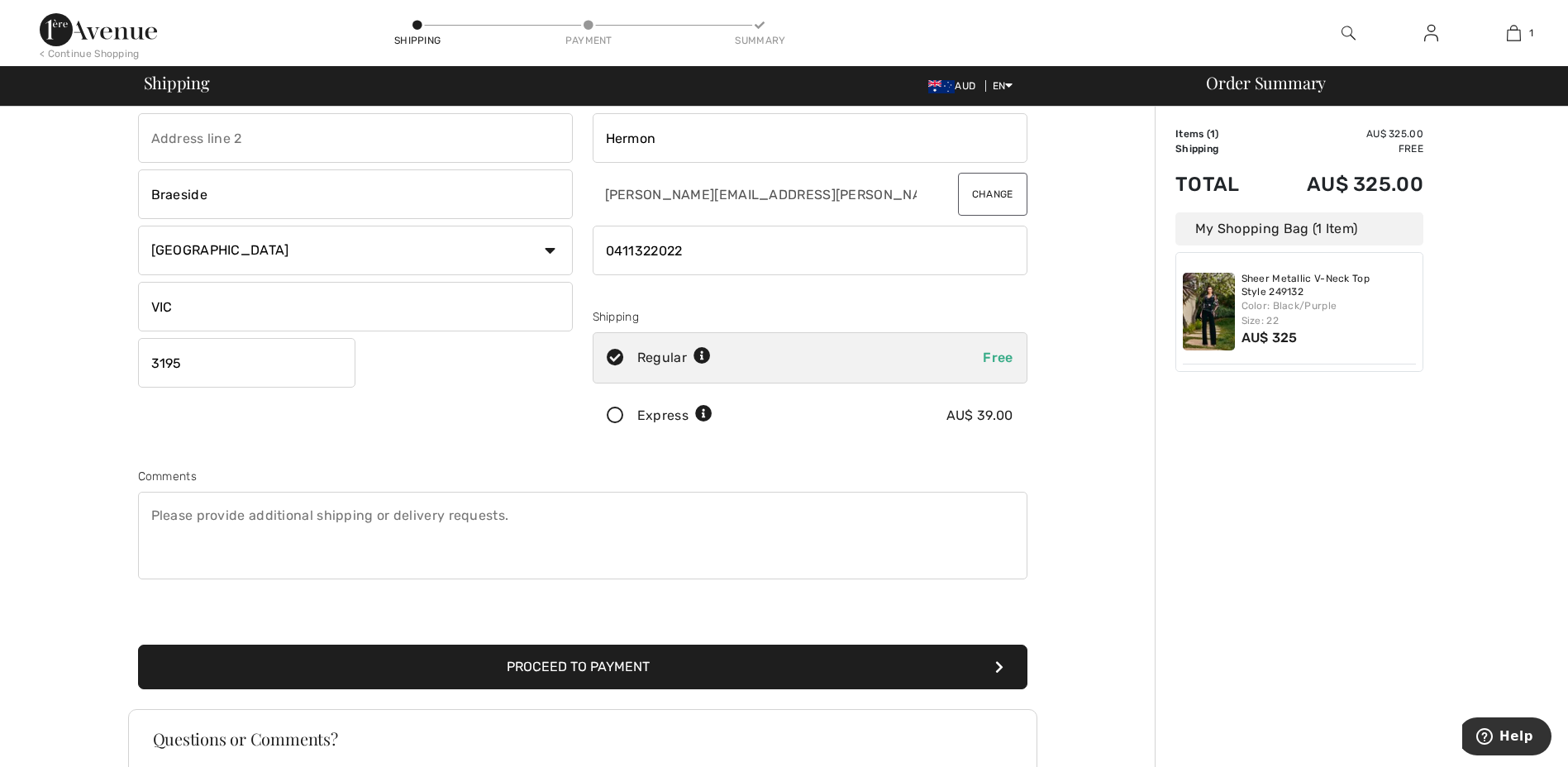
scroll to position [165, 0]
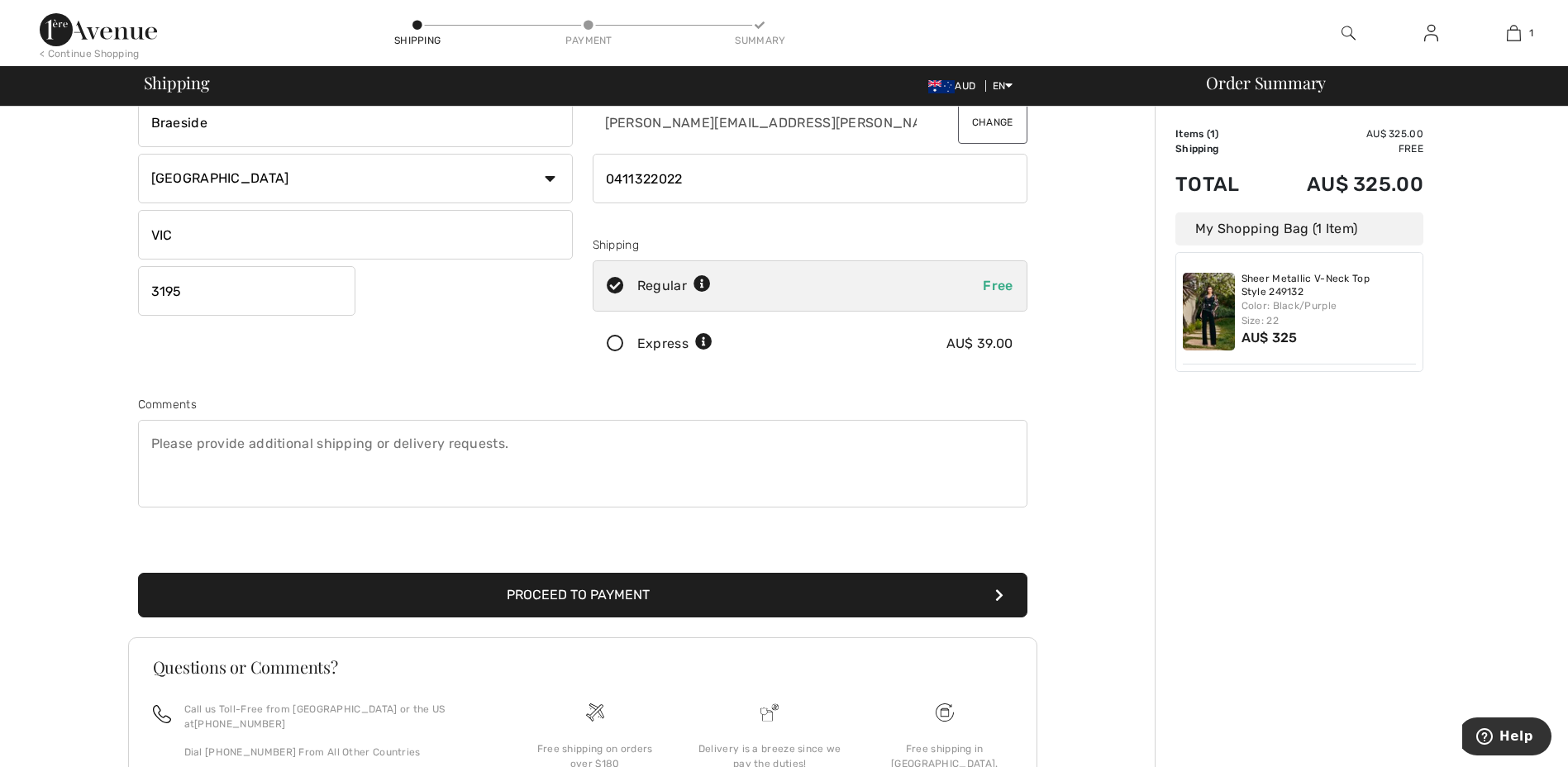
click at [573, 597] on button "Proceed to Payment" at bounding box center [583, 595] width 890 height 45
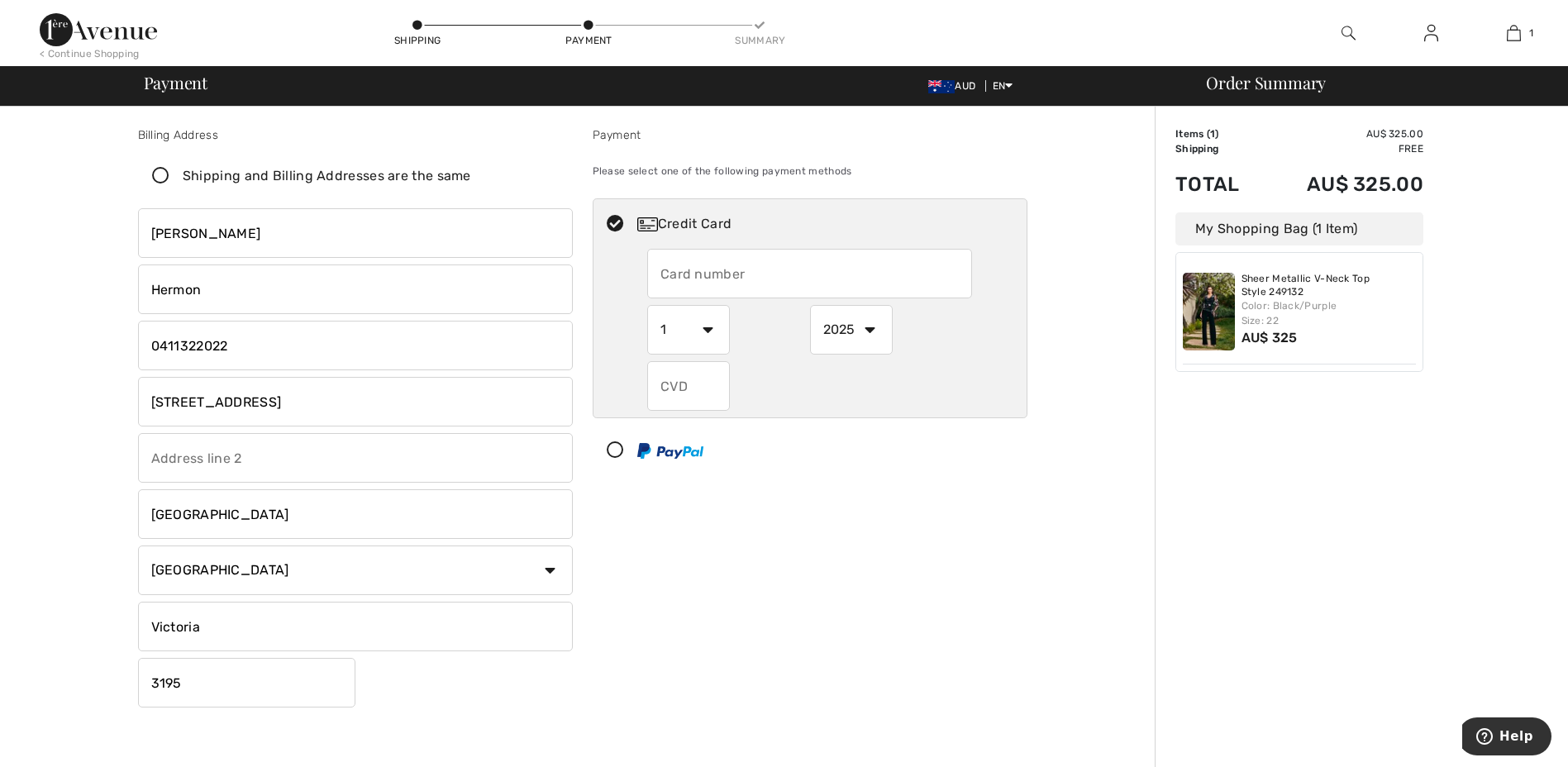
click at [719, 272] on input "text" at bounding box center [810, 274] width 325 height 49
radio input "true"
type input "5163610243704309"
select select "3"
select select "2028"
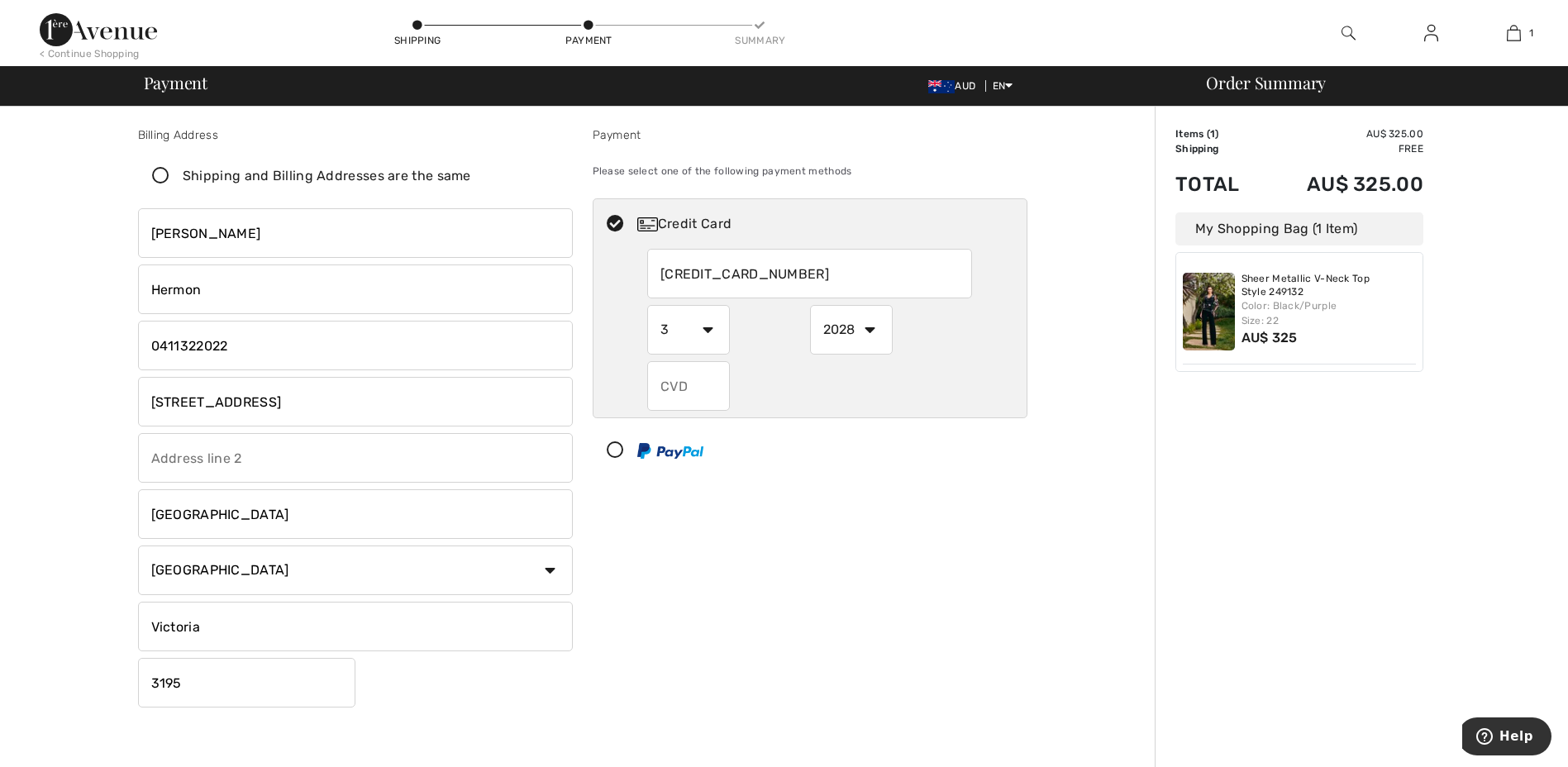
click at [683, 387] on input "text" at bounding box center [689, 386] width 83 height 49
radio input "true"
type input "4"
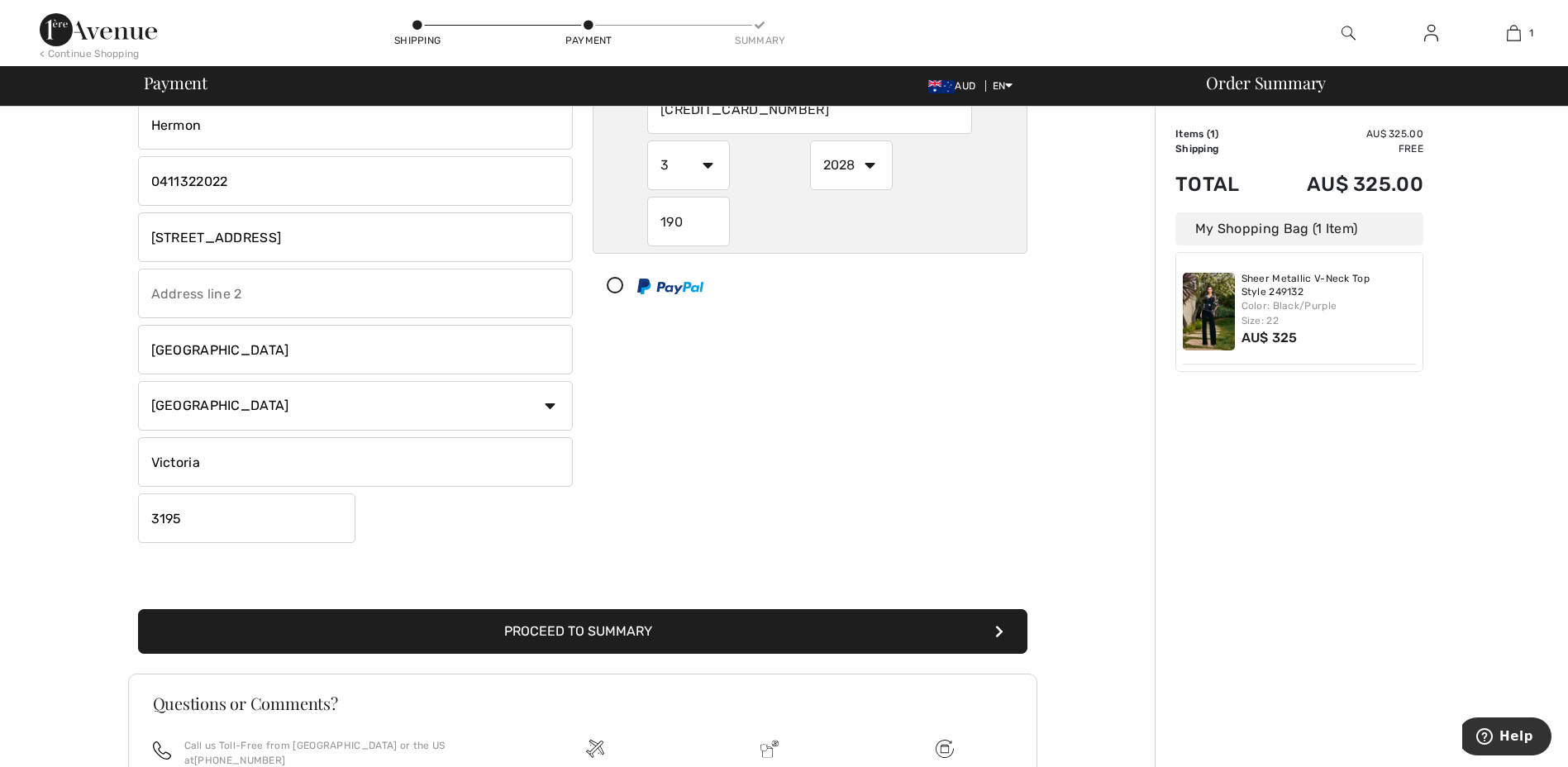
scroll to position [207, 0]
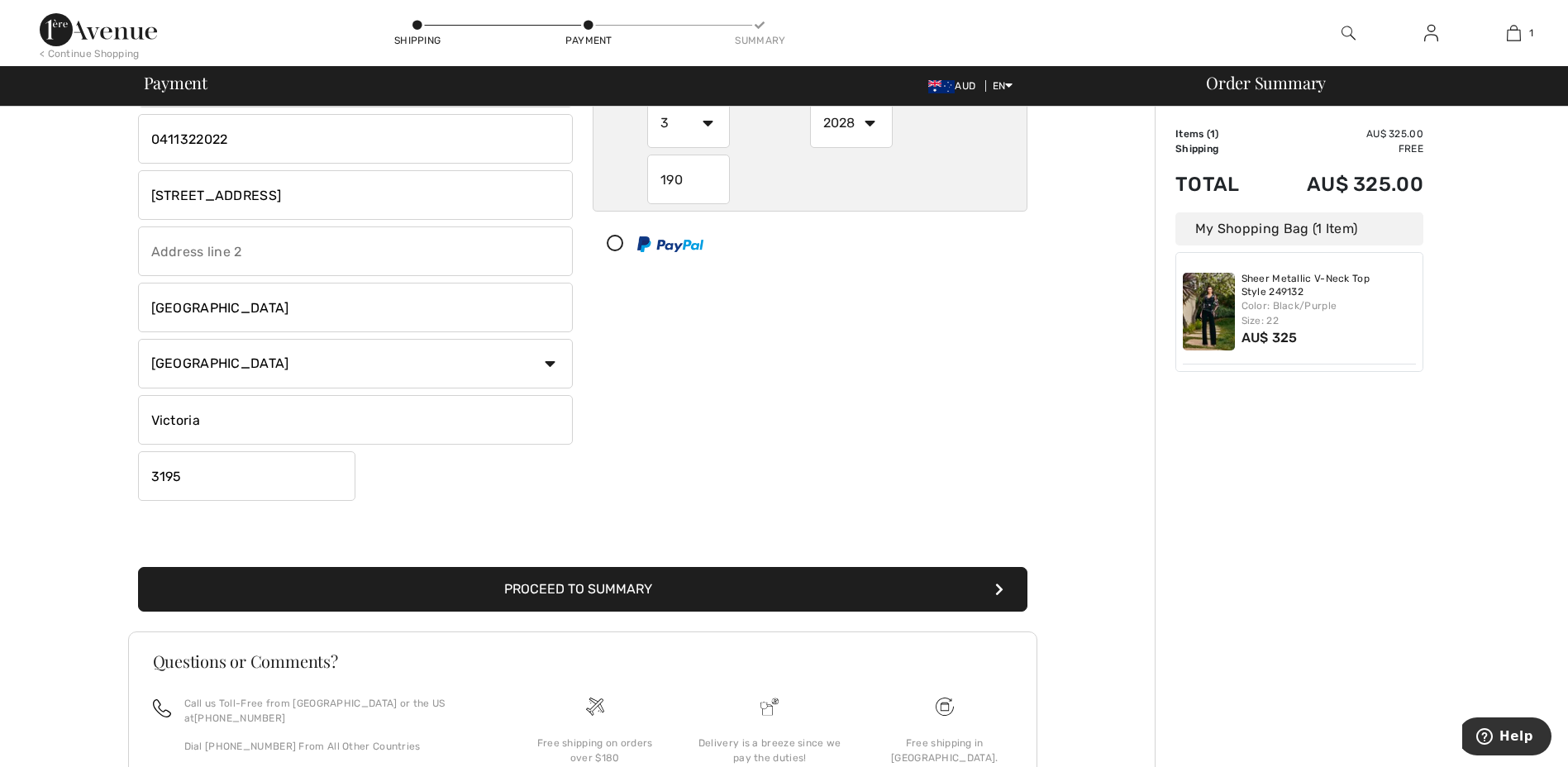
type input "190"
click at [650, 593] on button "Proceed to Summary" at bounding box center [583, 589] width 890 height 45
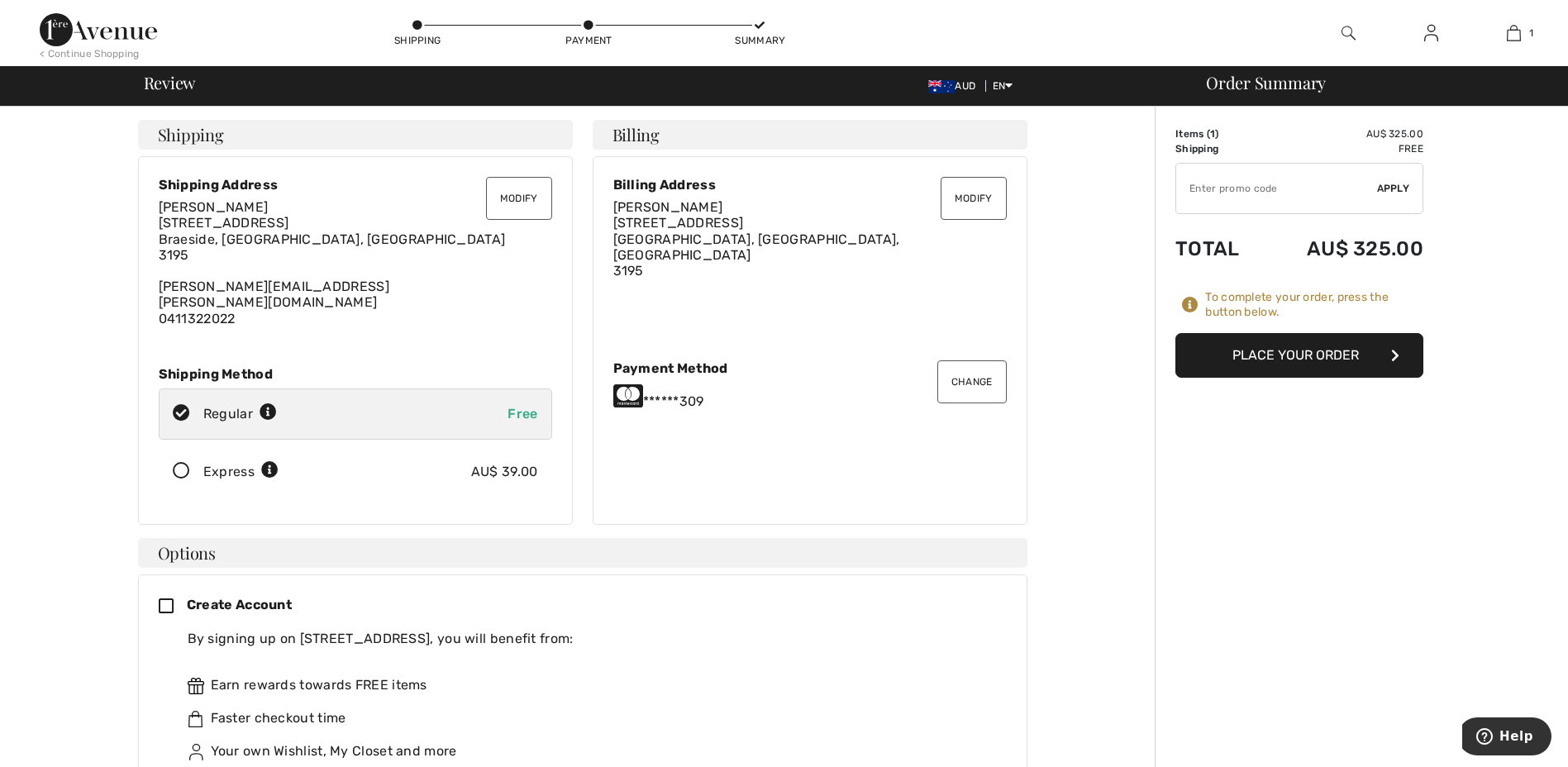
click at [1351, 348] on button "Place Your Order" at bounding box center [1300, 355] width 248 height 45
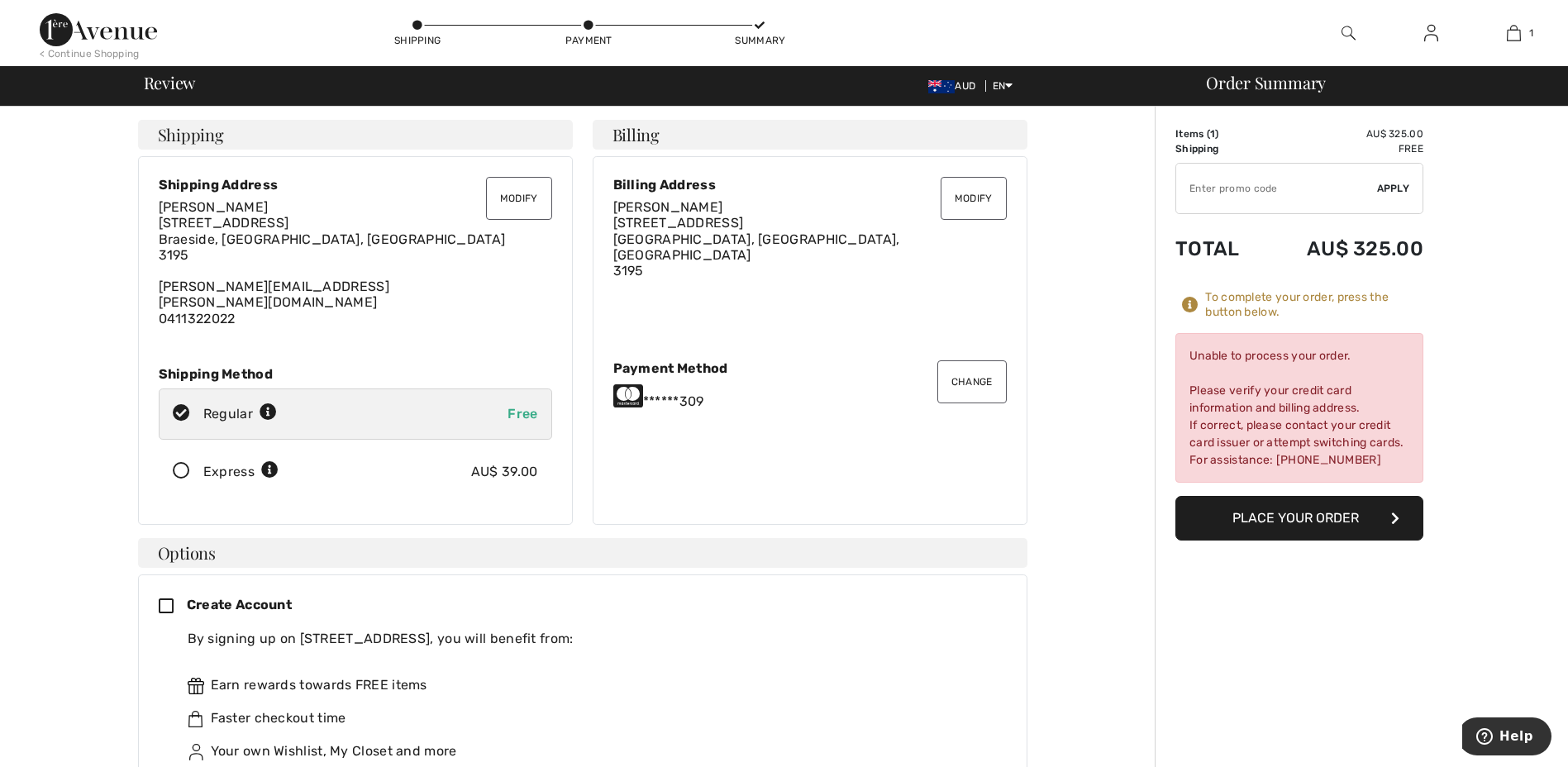
click at [1284, 514] on button "Place Your Order" at bounding box center [1300, 518] width 248 height 45
click at [996, 87] on span "EN" at bounding box center [1003, 86] width 20 height 11
click at [965, 83] on span "AUD" at bounding box center [955, 86] width 54 height 11
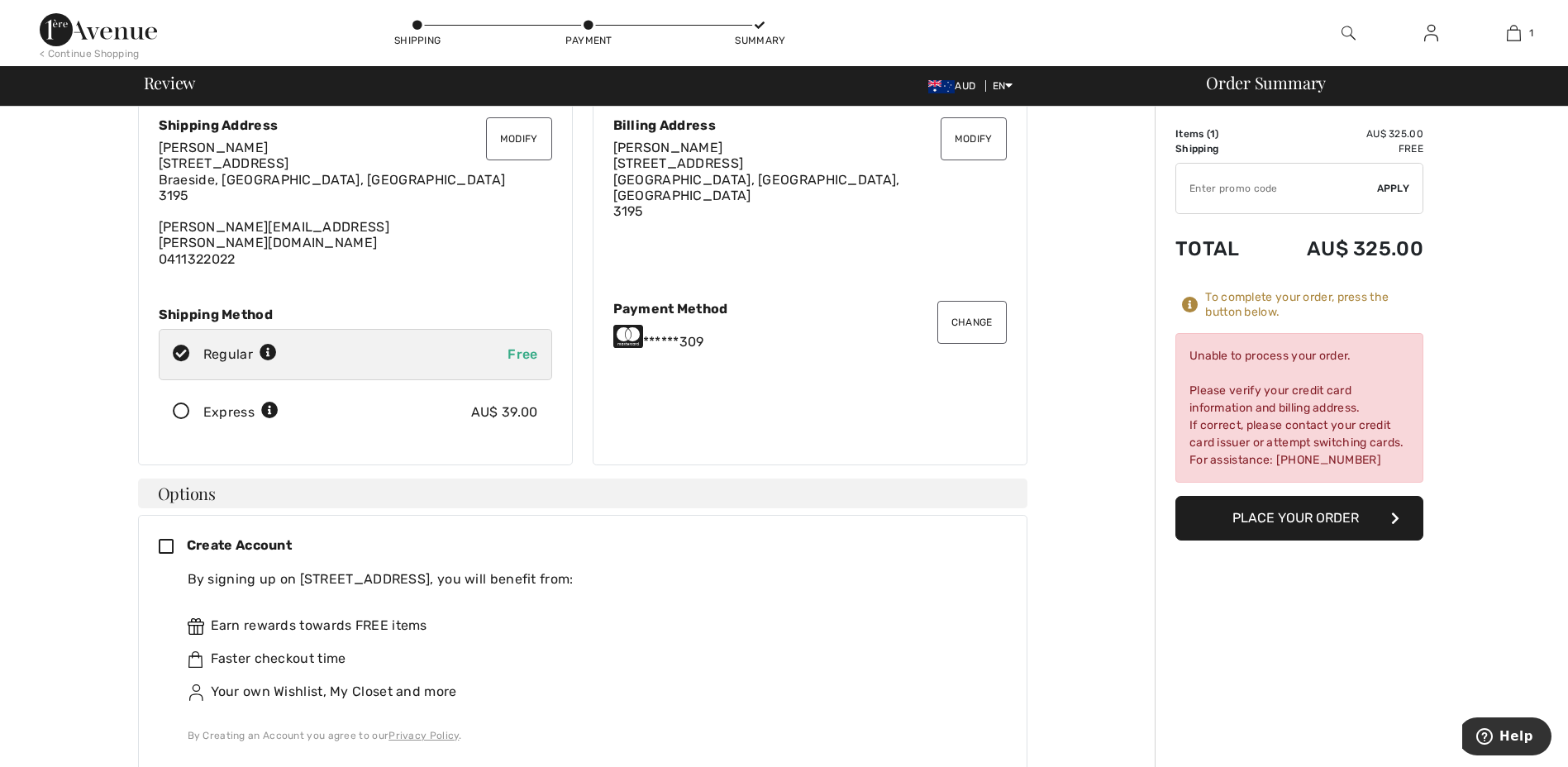
scroll to position [62, 0]
click at [968, 304] on button "Change" at bounding box center [972, 320] width 70 height 43
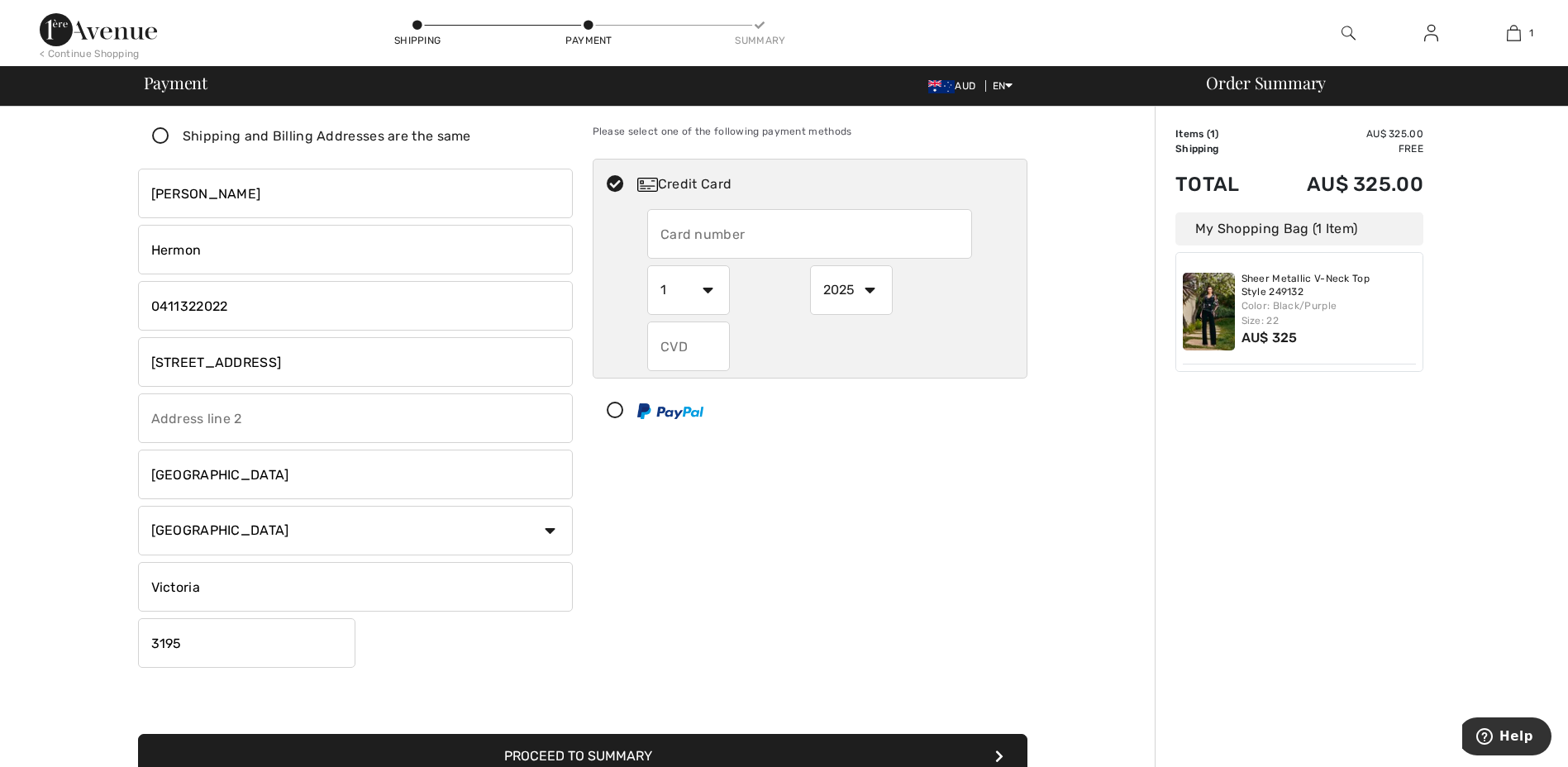
click at [729, 219] on input "text" at bounding box center [810, 234] width 325 height 49
radio input "true"
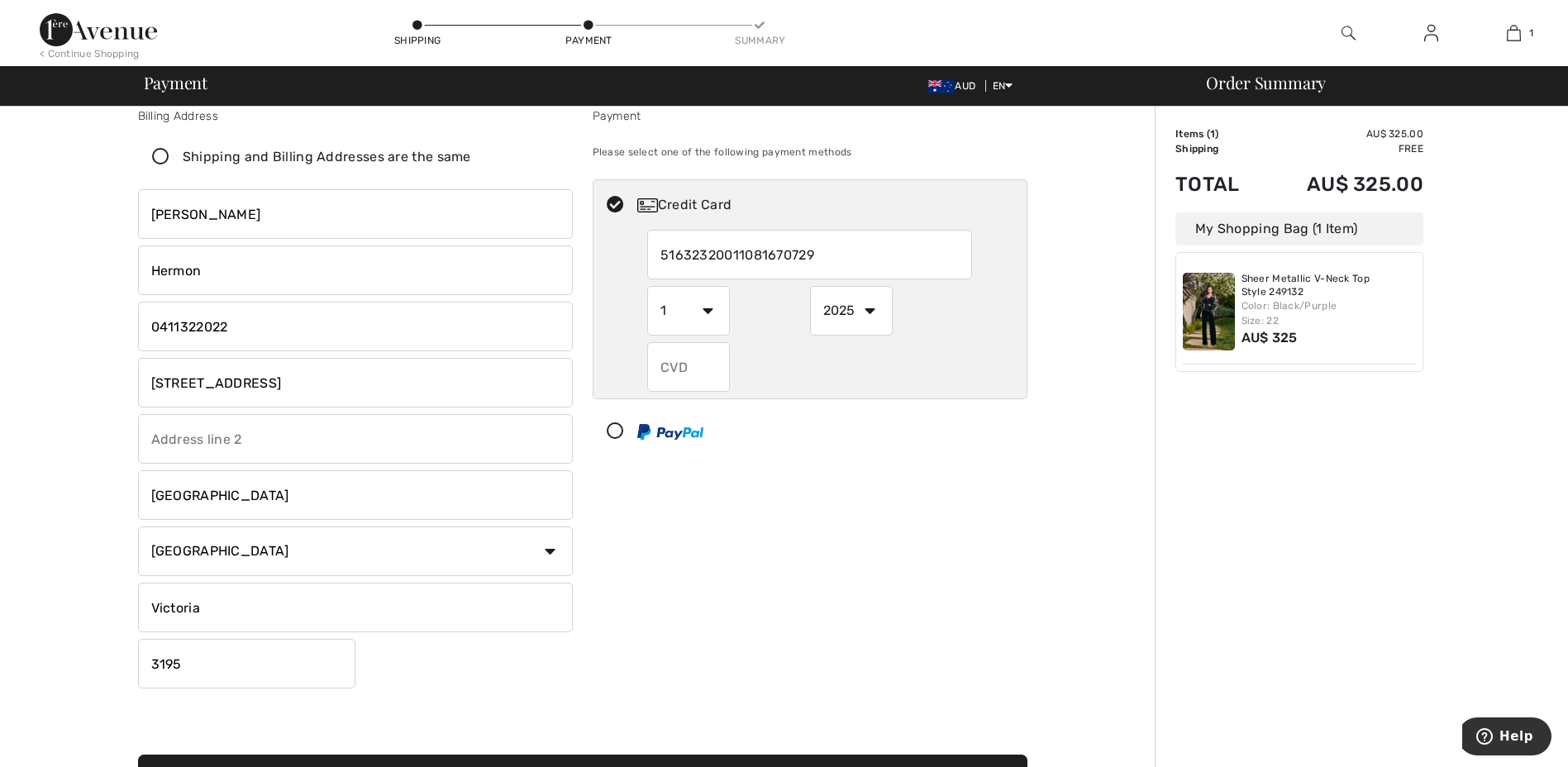
type input "51632320011081670729"
click at [677, 550] on div "Payment Please select one of the following payment methods Credit Card 51632320…" at bounding box center [810, 402] width 455 height 588
click at [701, 313] on select "1 2 3 4 5 6 7 8 9 10 11 12" at bounding box center [689, 311] width 83 height 49
radio input "true"
select select "7"
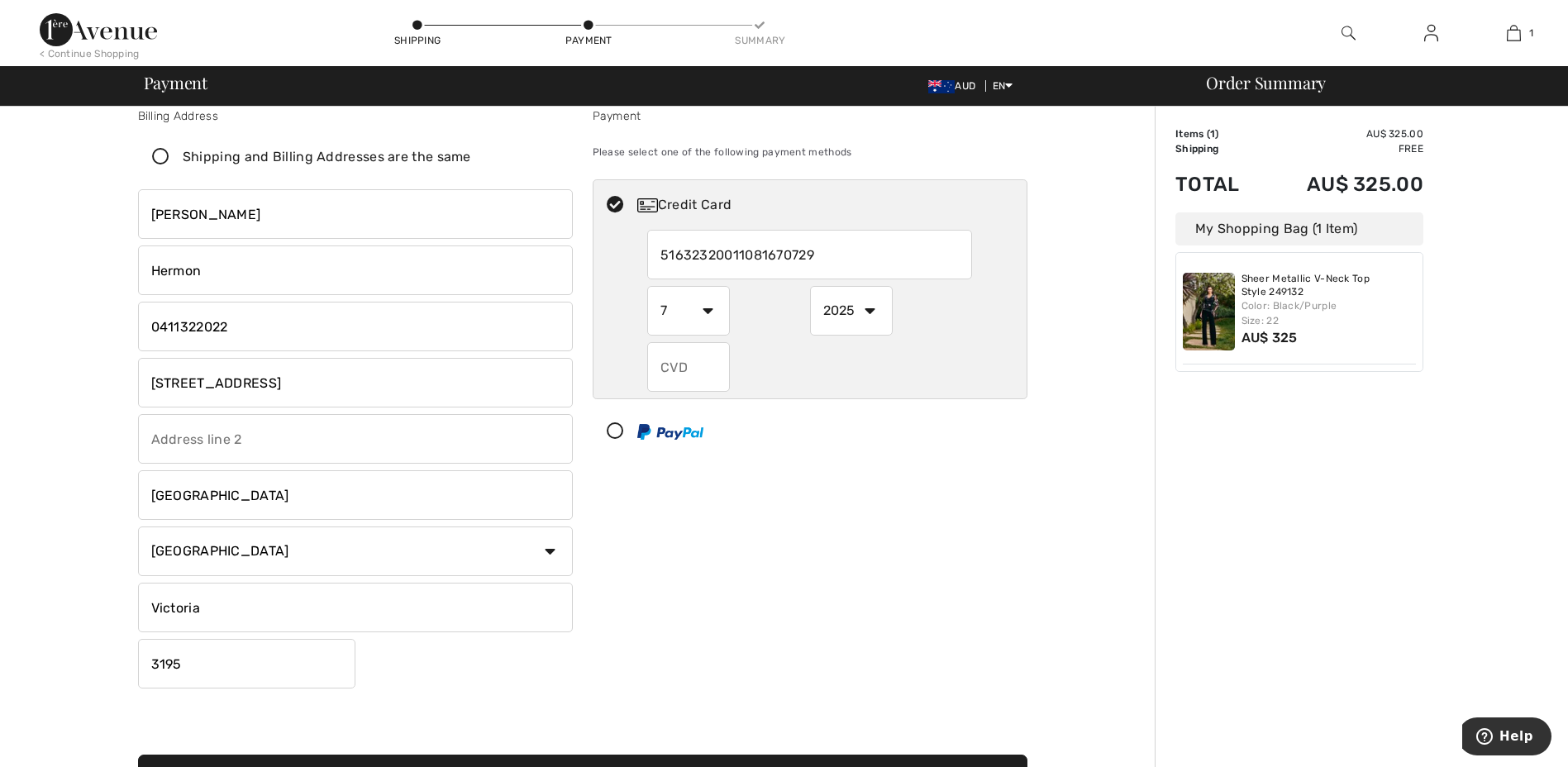
click at [647, 286] on select "1 2 3 4 5 6 7 8 9 10 11 12" at bounding box center [689, 311] width 83 height 49
click at [872, 294] on select "2025 2026 2027 2028 2029 2030 2031 2032 2033 2034 2035" at bounding box center [852, 311] width 83 height 49
radio input "true"
select select "2029"
click at [810, 286] on select "2025 2026 2027 2028 2029 2030 2031 2032 2033 2034 2035" at bounding box center [852, 311] width 83 height 49
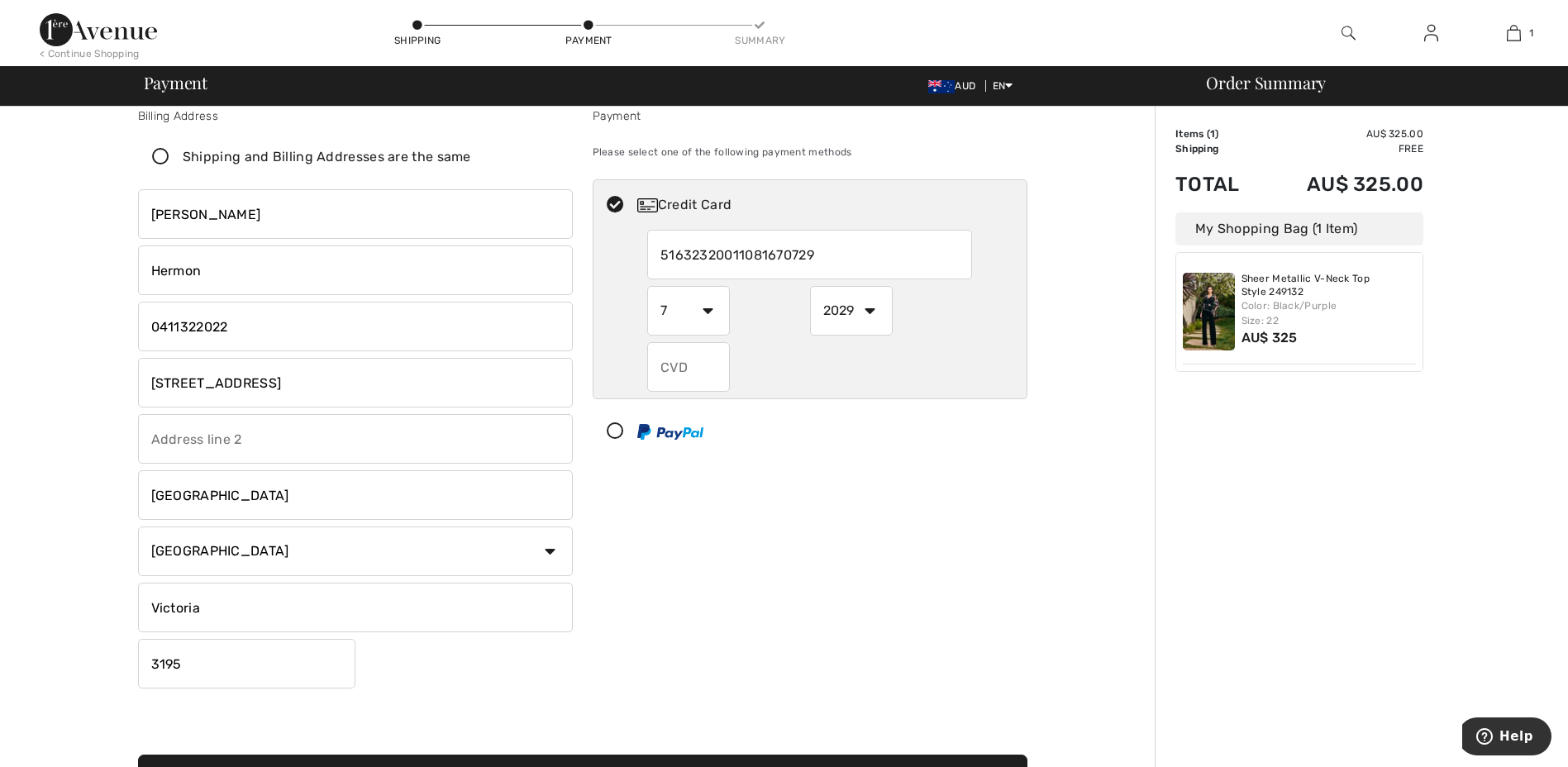
click at [699, 367] on input "text" at bounding box center [689, 367] width 83 height 49
radio input "true"
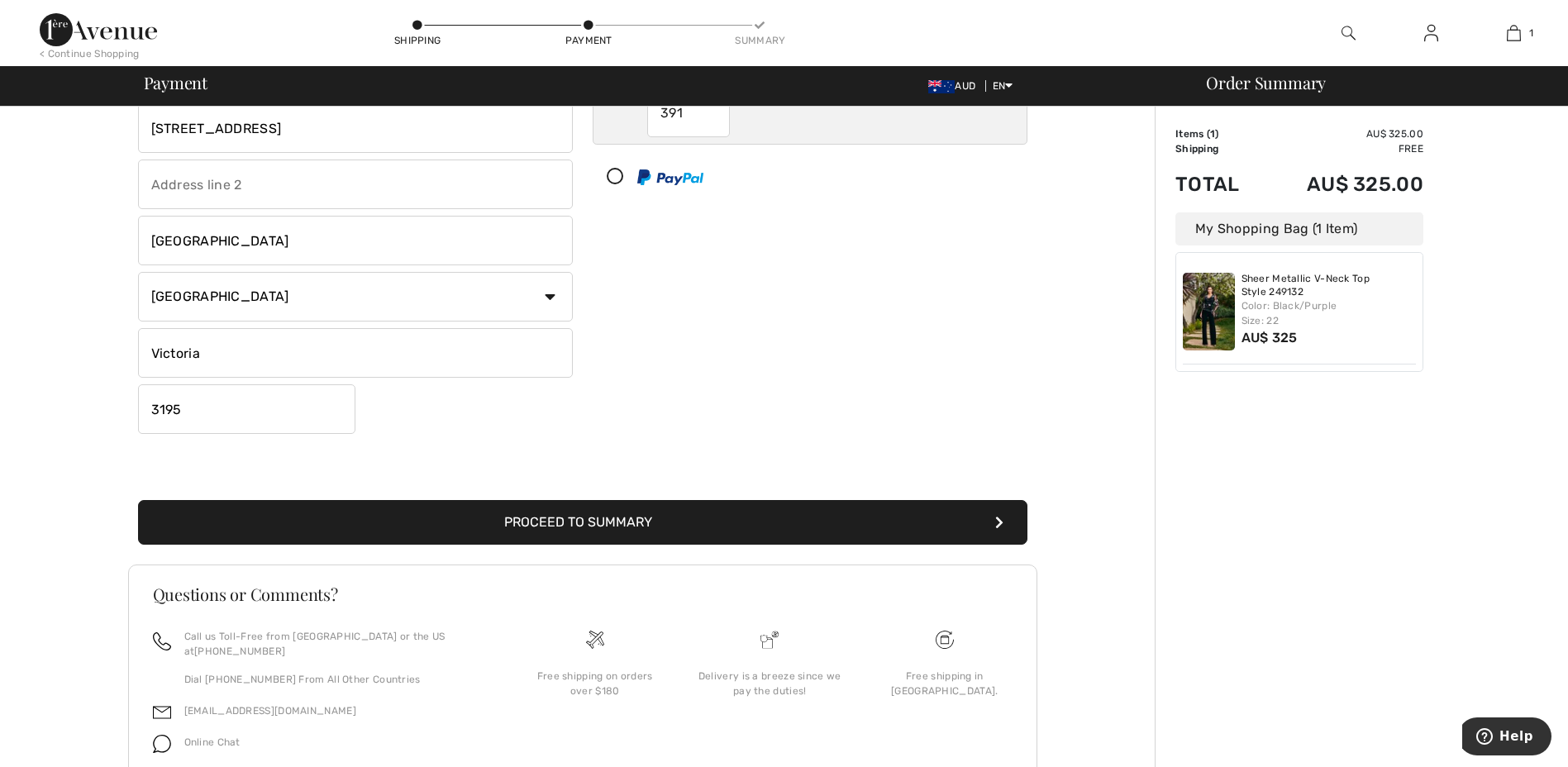
scroll to position [310, 0]
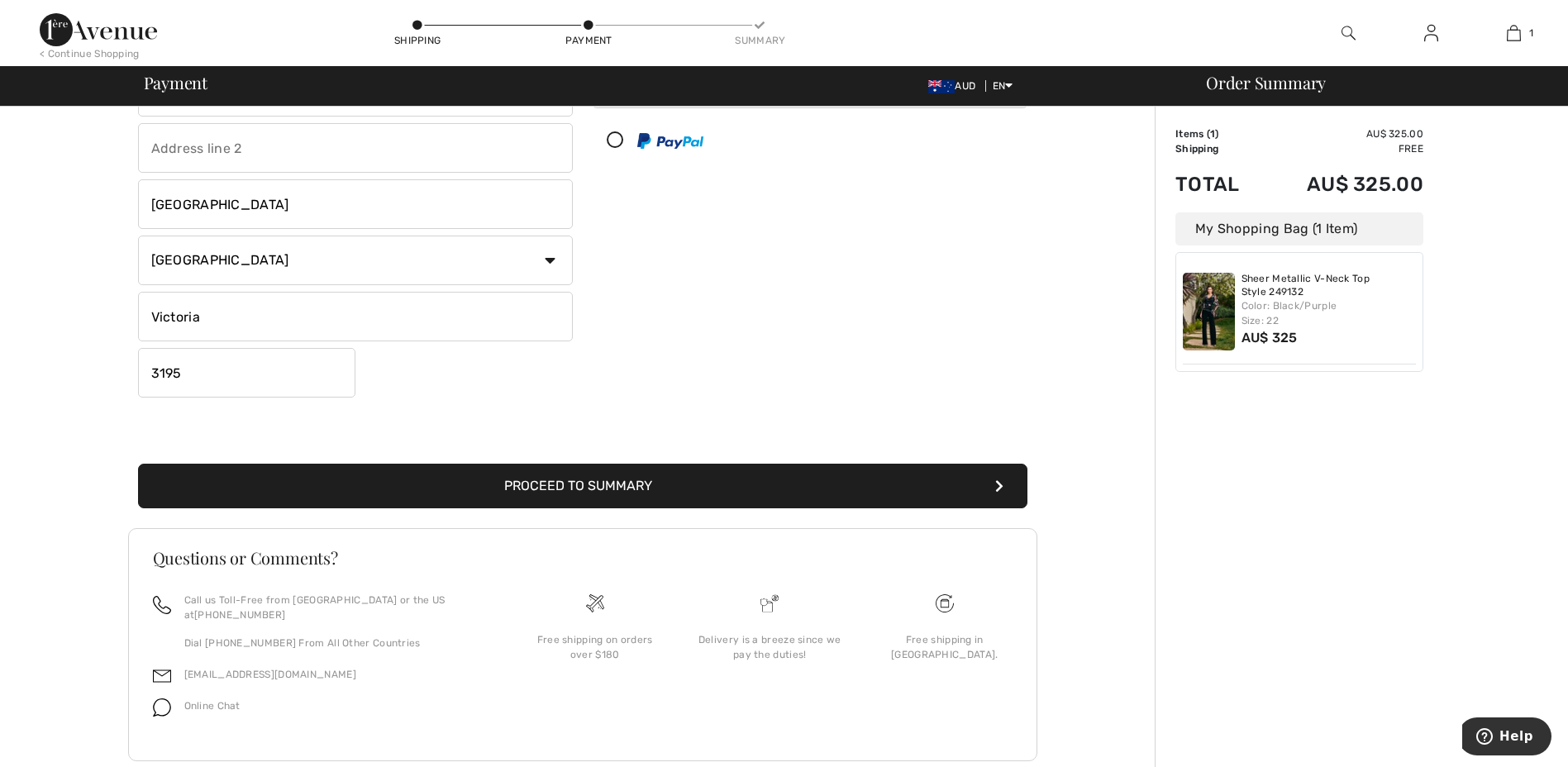
type input "391"
click at [685, 476] on button "Proceed to Summary" at bounding box center [583, 485] width 890 height 45
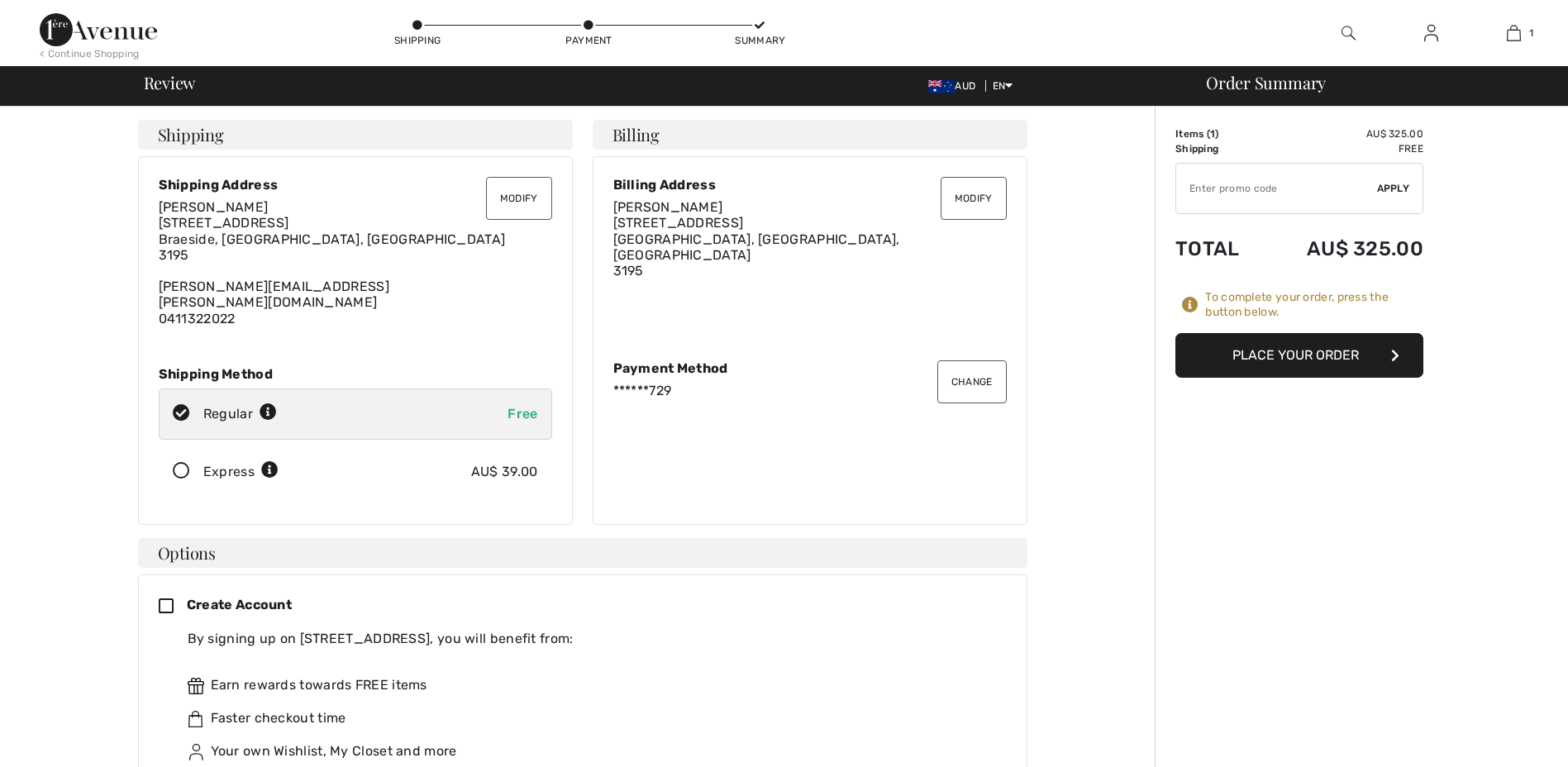
click at [1317, 359] on button "Place Your Order" at bounding box center [1300, 355] width 248 height 45
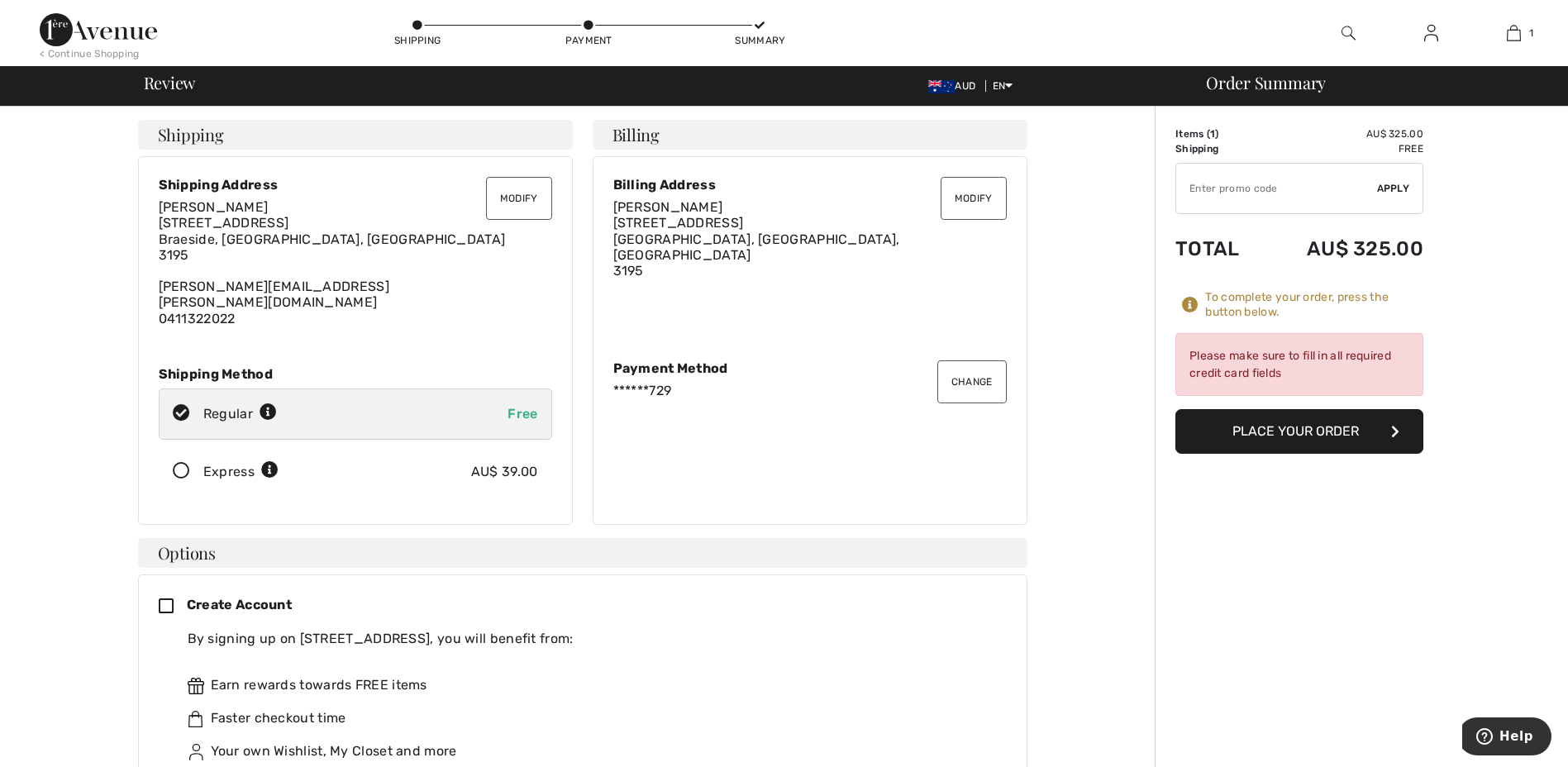
click at [1297, 441] on button "Place Your Order" at bounding box center [1300, 432] width 248 height 45
click at [982, 375] on button "Change" at bounding box center [972, 381] width 70 height 43
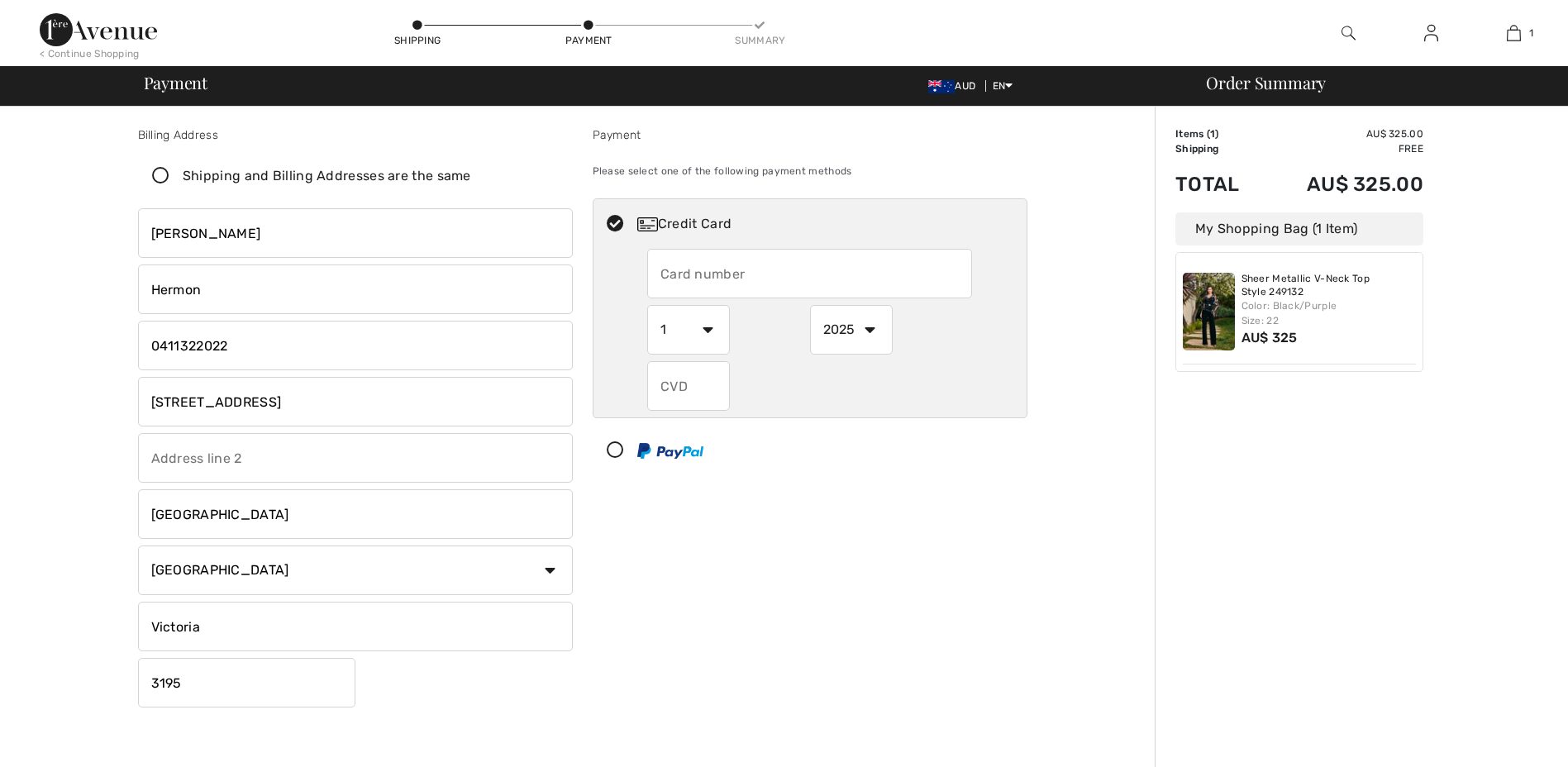
click at [740, 259] on input "text" at bounding box center [810, 274] width 325 height 49
radio input "true"
type input "[CREDIT_CARD_NUMBER]"
click at [704, 335] on select "1 2 3 4 5 6 7 8 9 10 11 12" at bounding box center [689, 330] width 83 height 49
radio input "true"
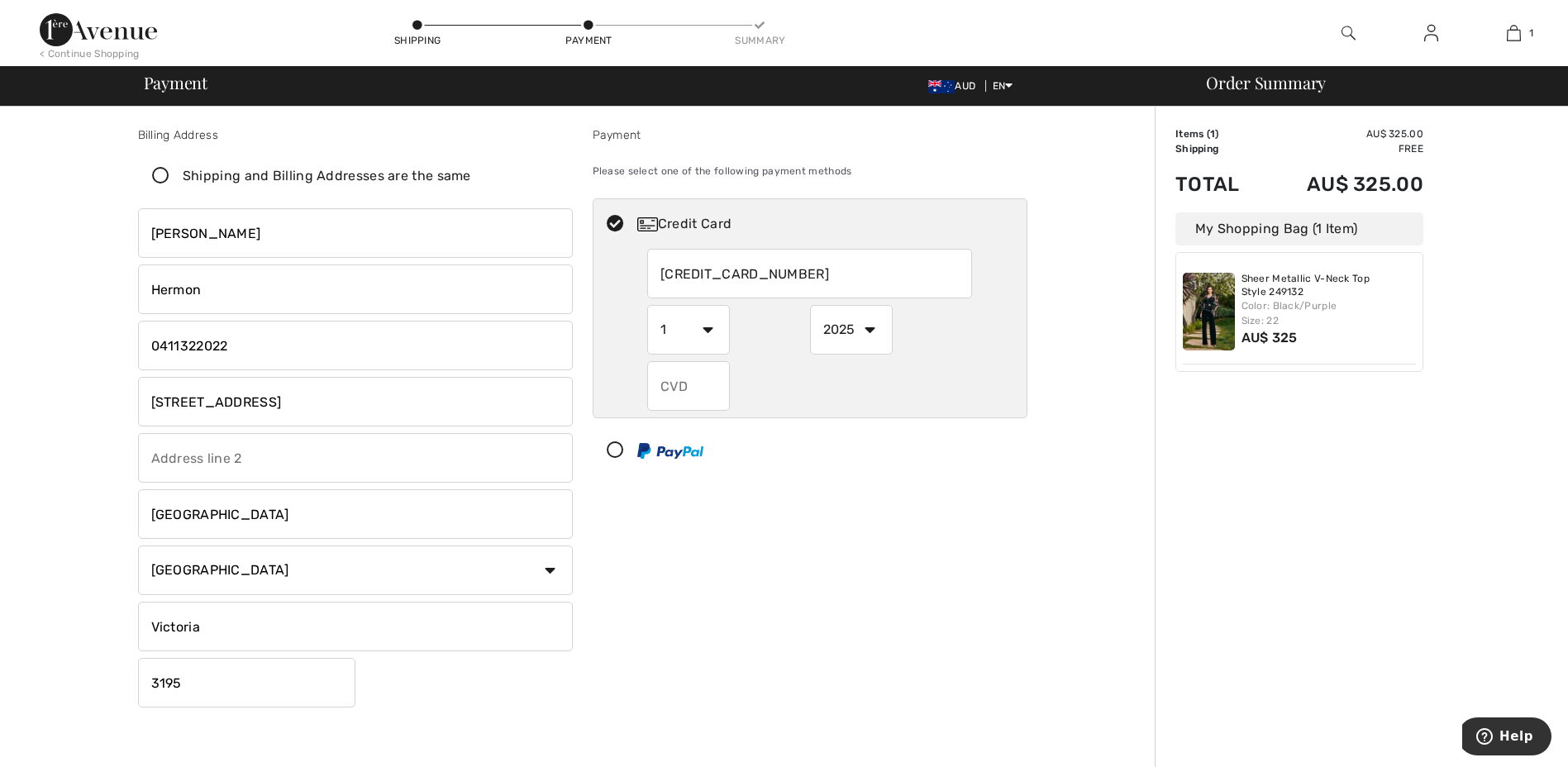
select select "7"
click at [647, 305] on select "1 2 3 4 5 6 7 8 9 10 11 12" at bounding box center [689, 330] width 83 height 49
click at [865, 332] on select "2025 2026 2027 2028 2029 2030 2031 2032 2033 2034 2035" at bounding box center [852, 330] width 83 height 49
radio input "true"
select select "2029"
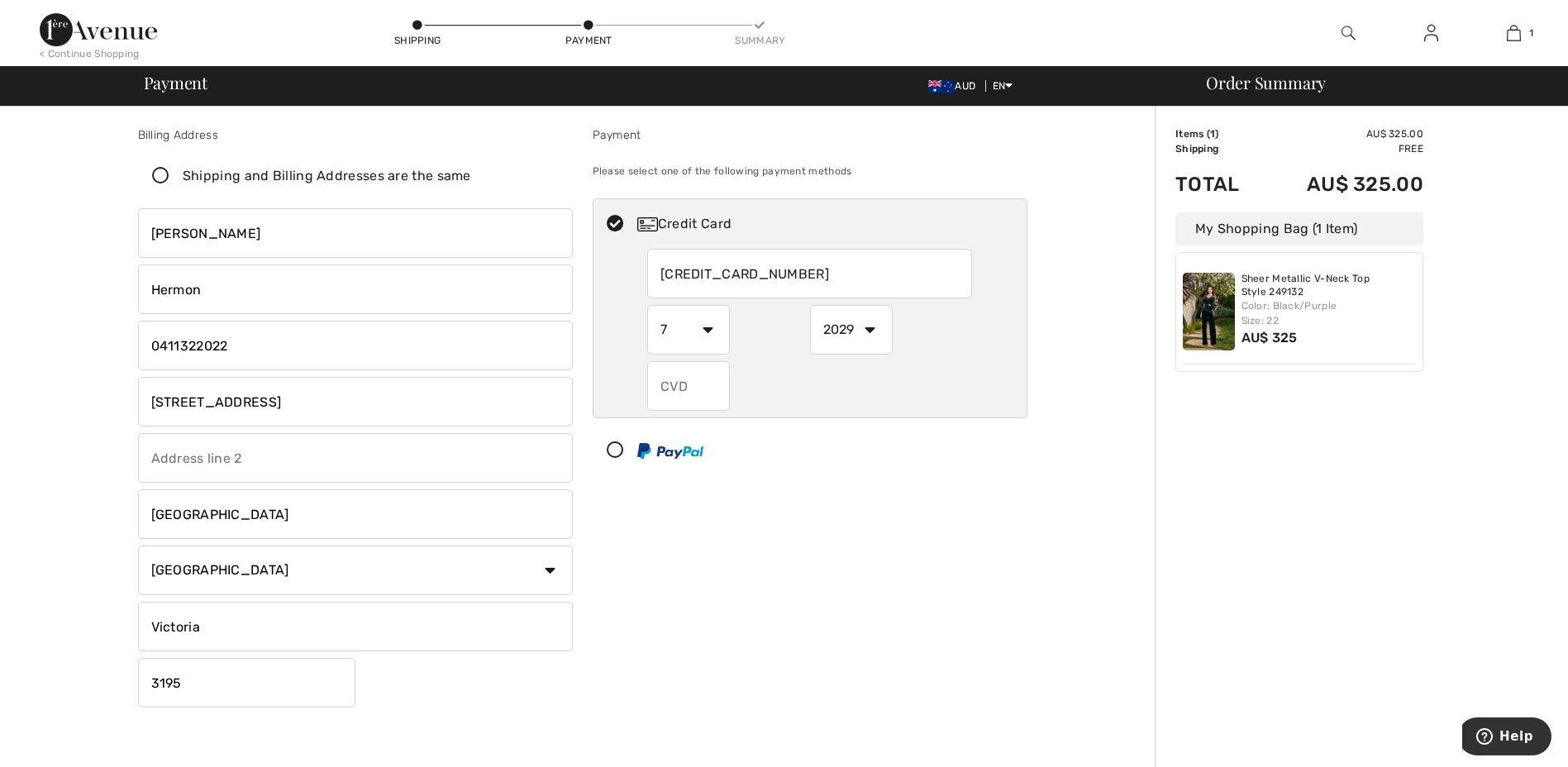
click at [810, 305] on select "2025 2026 2027 2028 2029 2030 2031 2032 2033 2034 2035" at bounding box center [852, 330] width 83 height 49
click at [715, 392] on input "text" at bounding box center [689, 386] width 83 height 49
radio input "true"
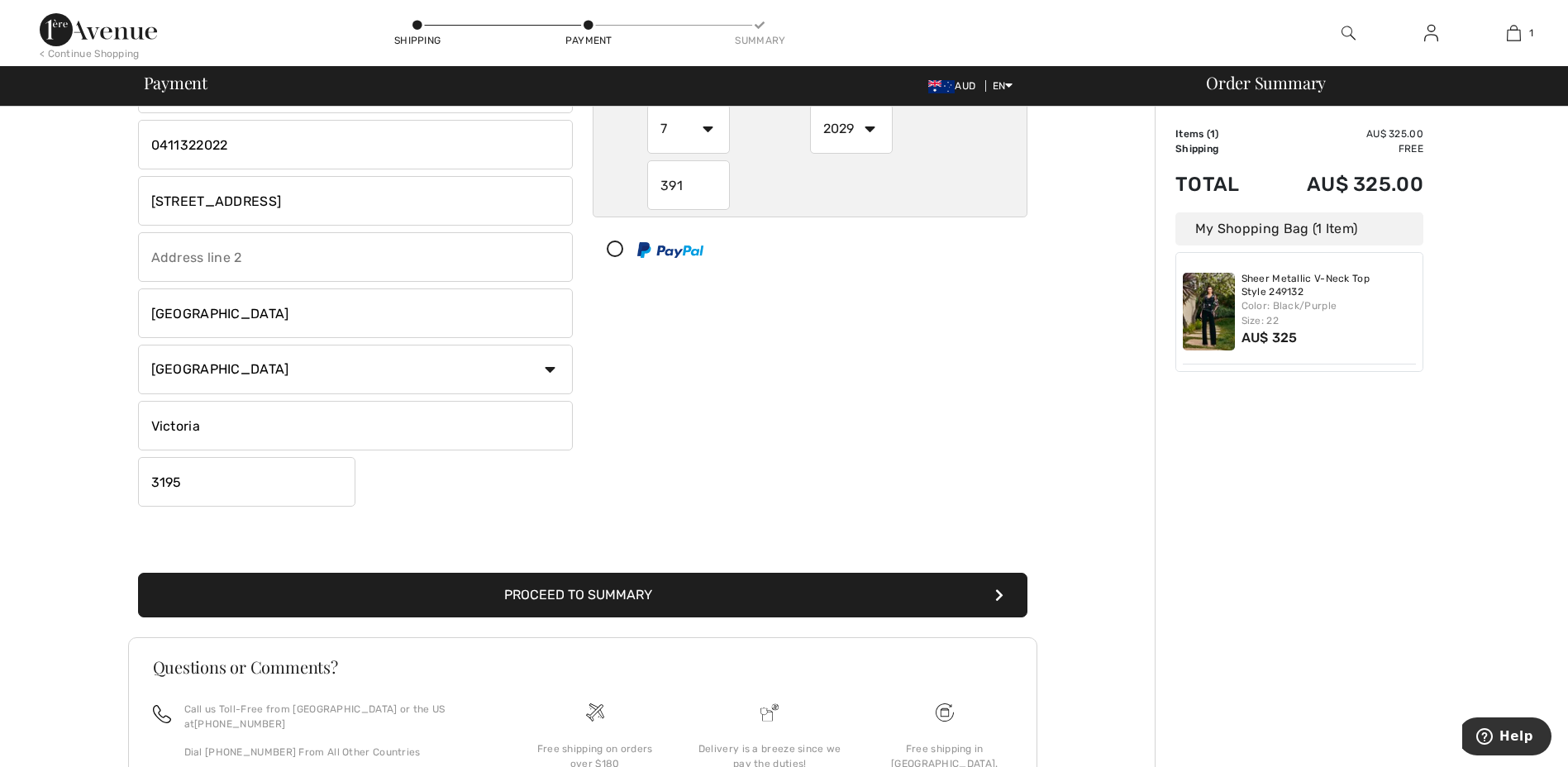
scroll to position [268, 0]
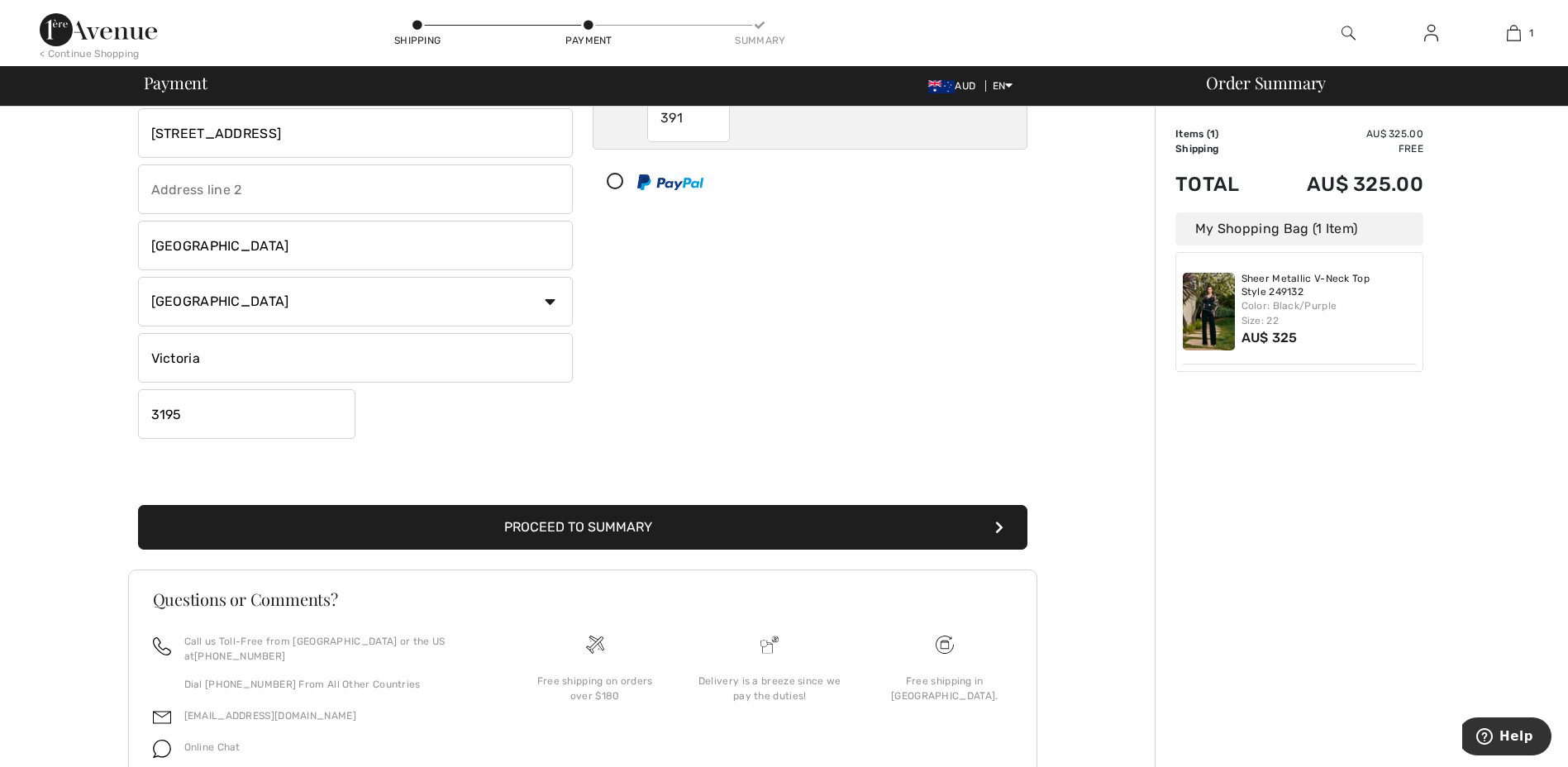
type input "391"
click at [612, 530] on button "Proceed to Summary" at bounding box center [583, 527] width 890 height 45
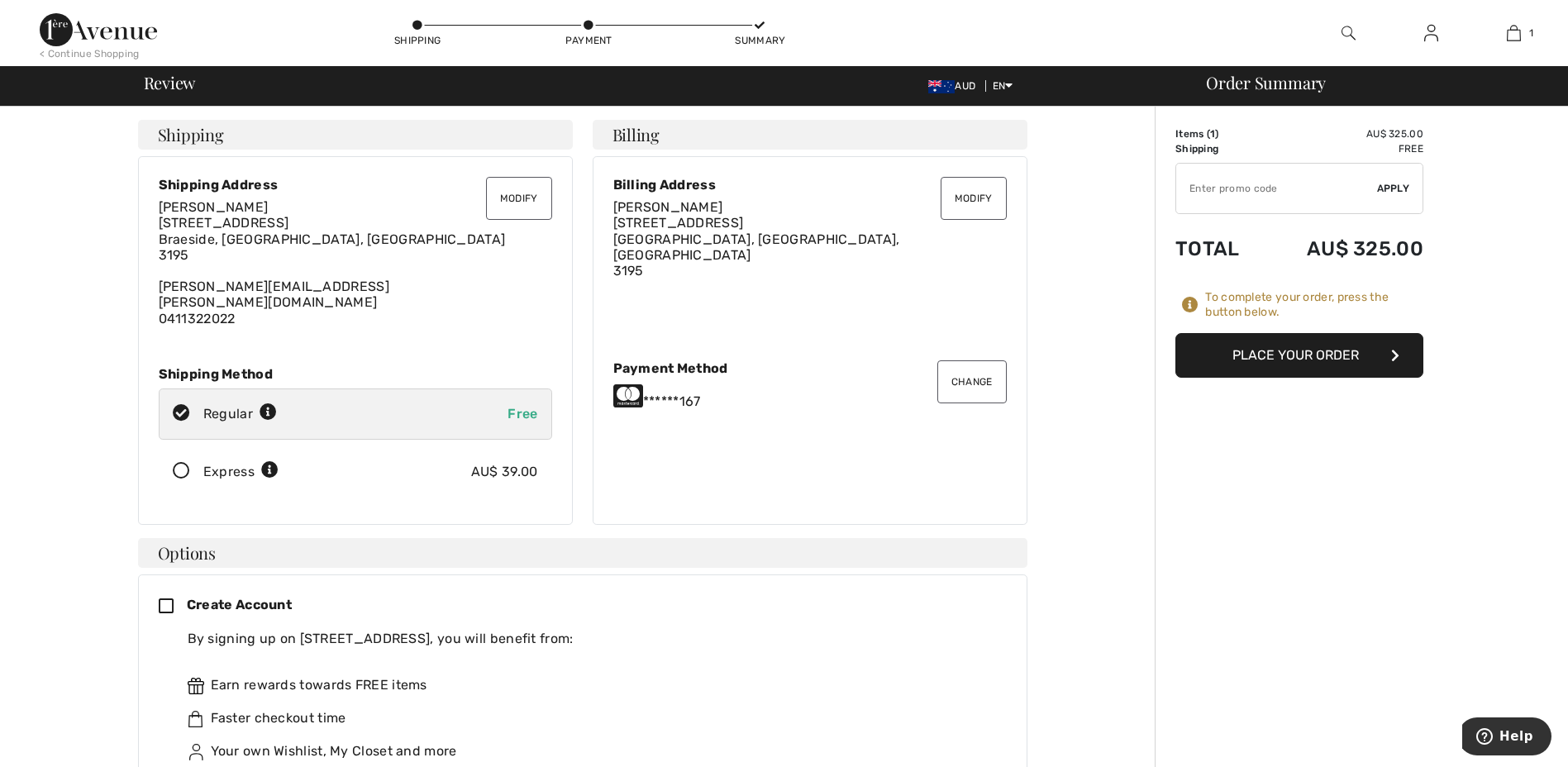
click at [1278, 350] on button "Place Your Order" at bounding box center [1300, 355] width 248 height 45
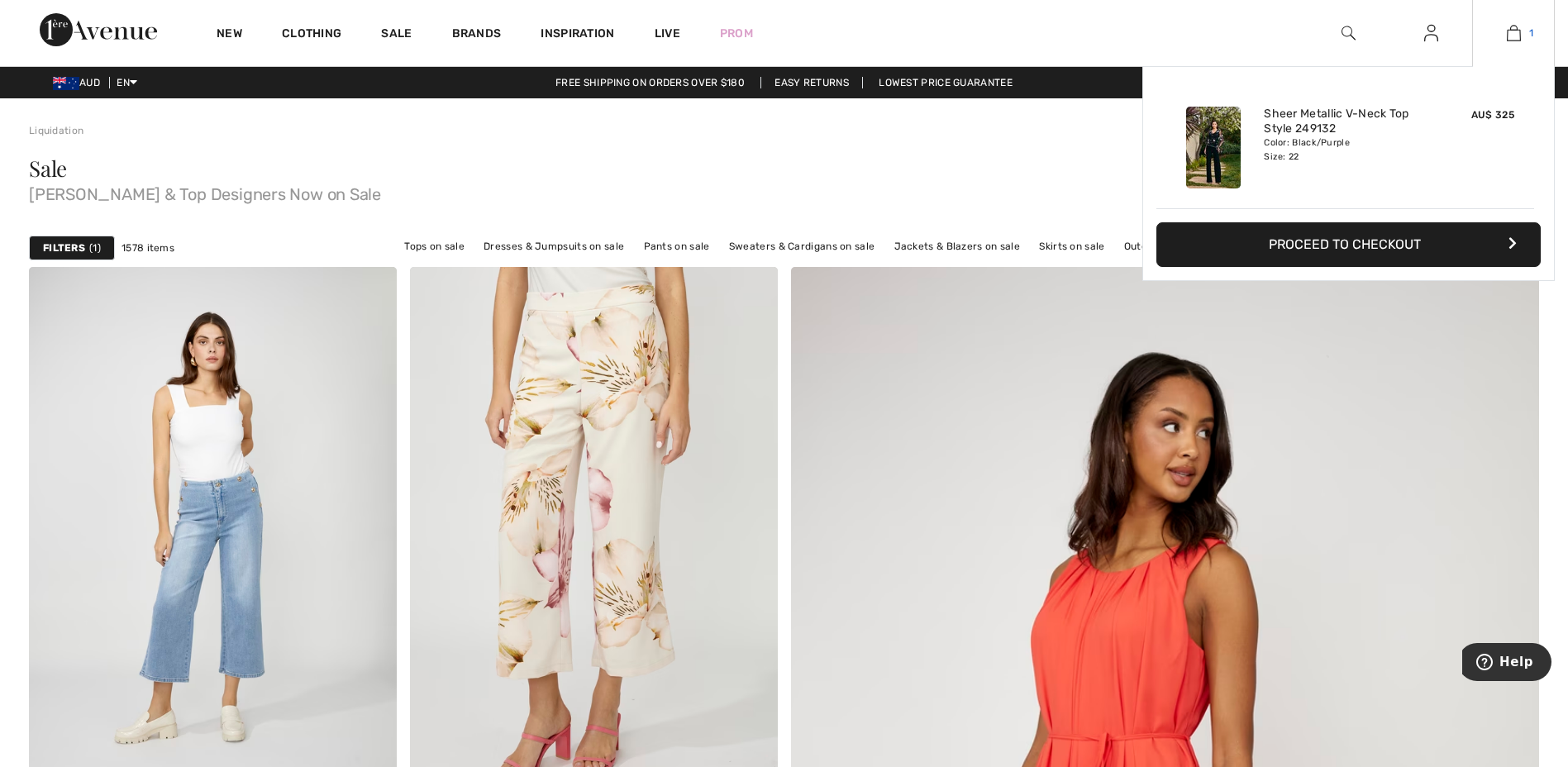
click at [1522, 23] on link "1" at bounding box center [1514, 33] width 81 height 19
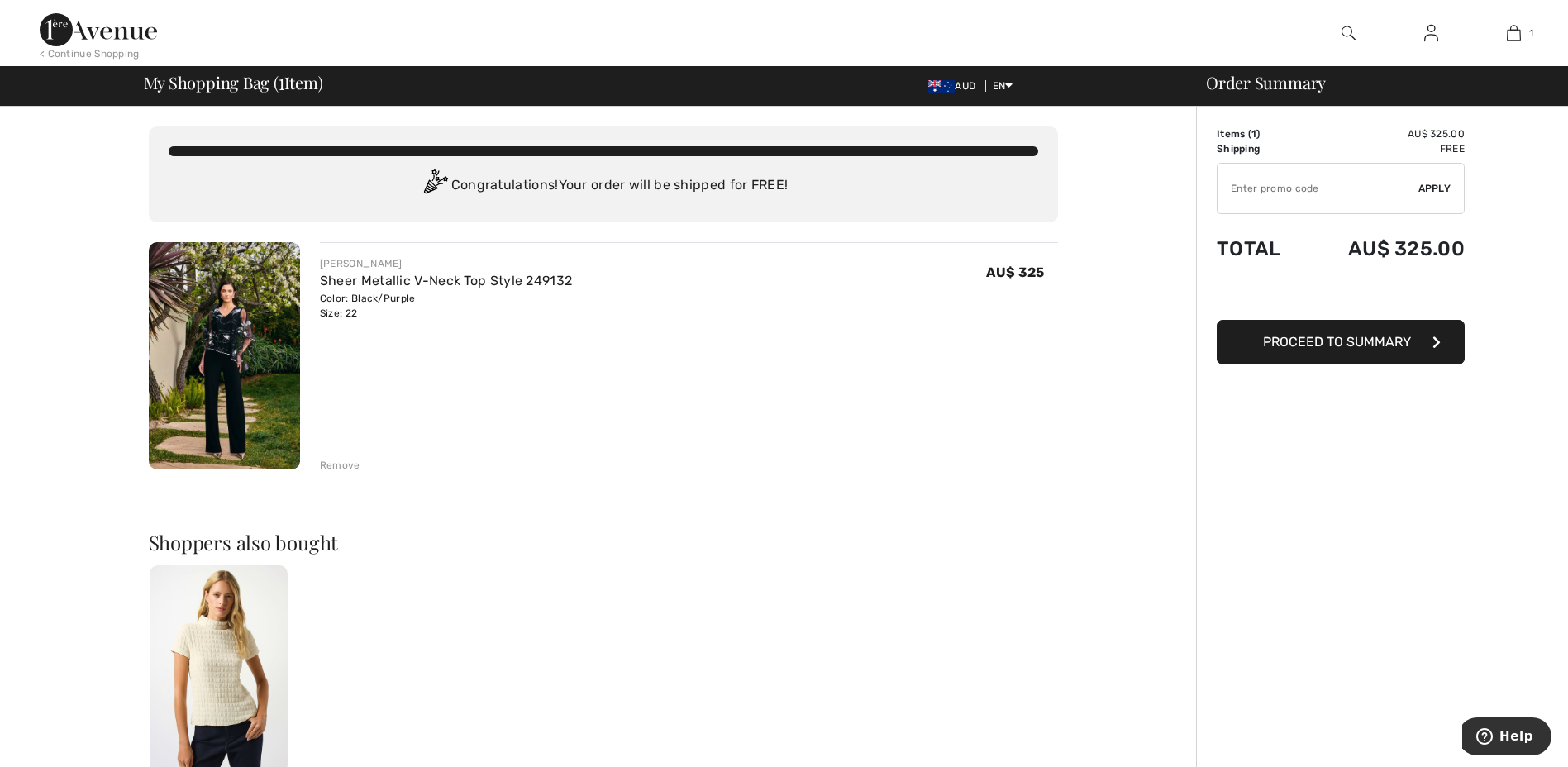
click at [1342, 339] on span "Proceed to Summary" at bounding box center [1338, 342] width 148 height 16
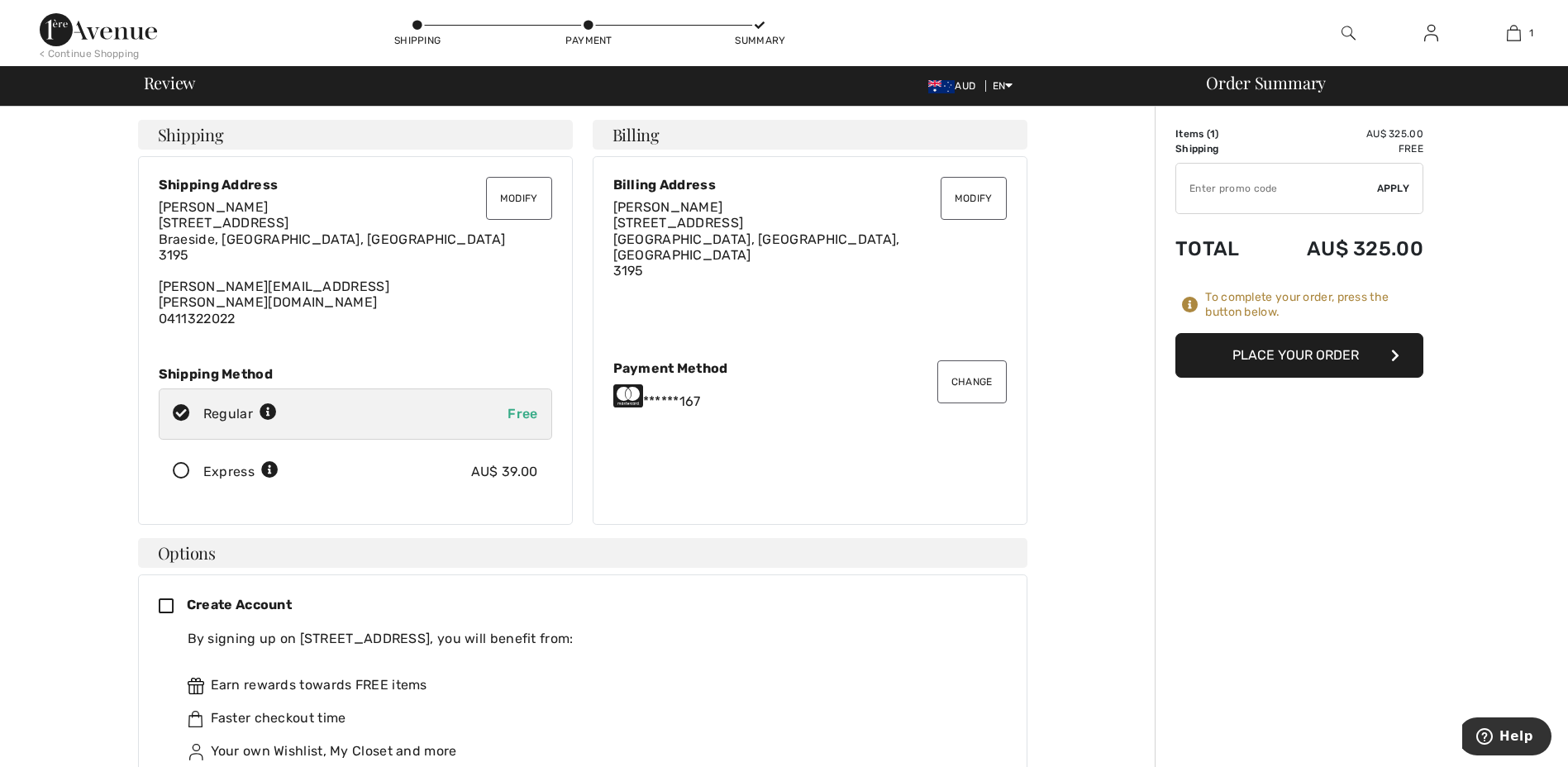
click at [533, 205] on button "Modify" at bounding box center [519, 198] width 66 height 43
